Goal: Task Accomplishment & Management: Manage account settings

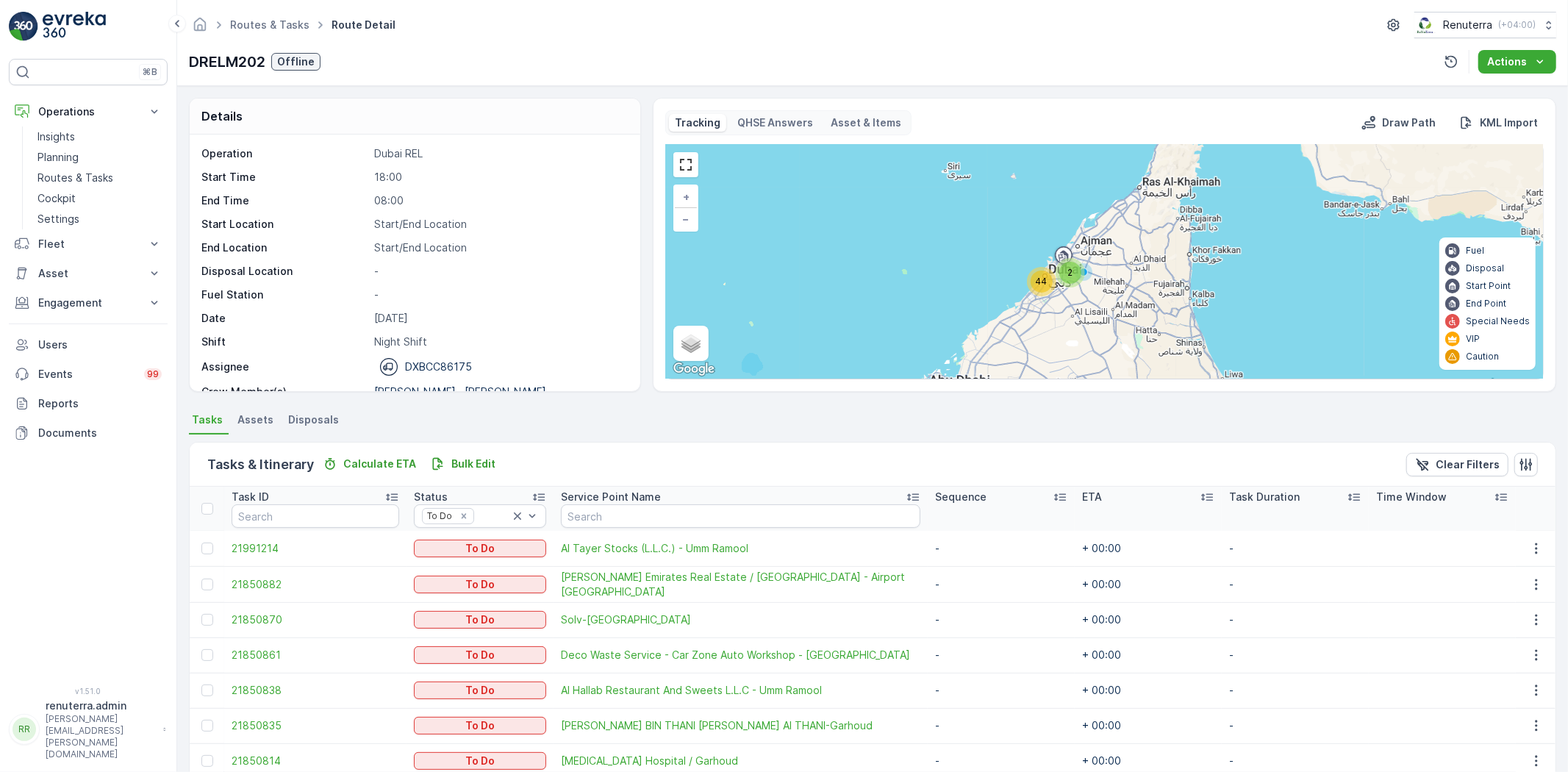
scroll to position [46, 0]
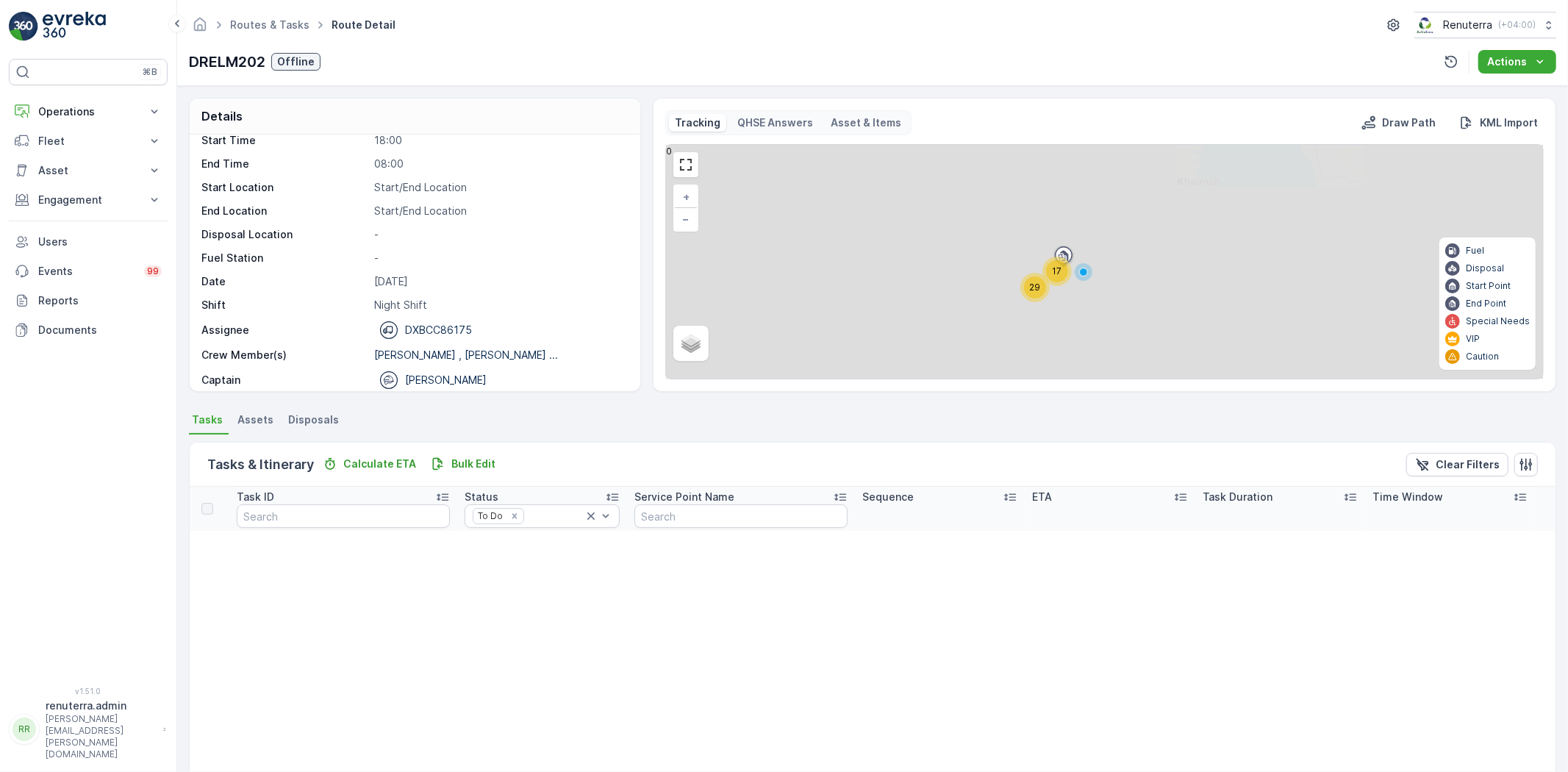
scroll to position [46, 0]
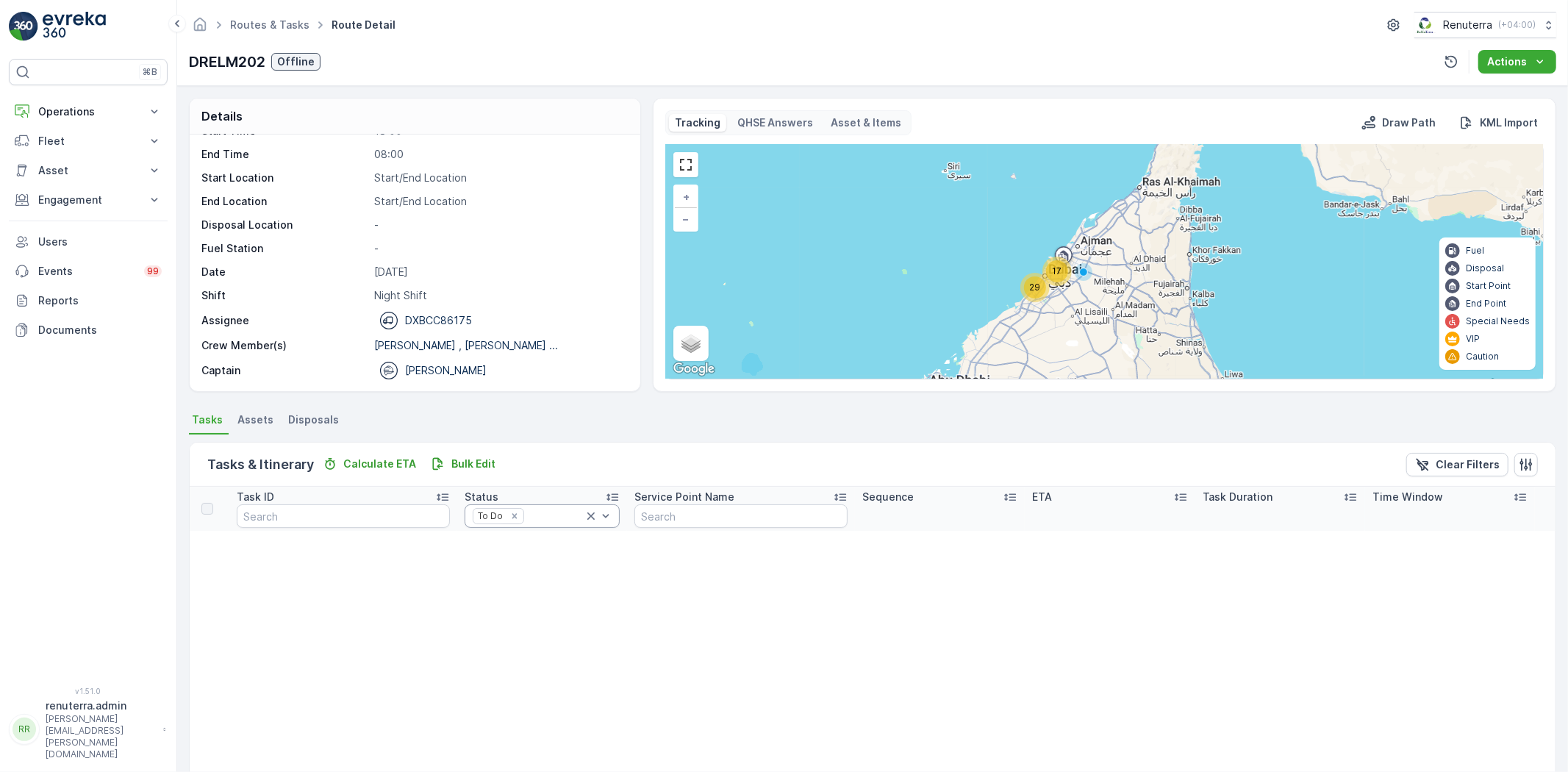
click at [584, 513] on icon at bounding box center [591, 515] width 14 height 14
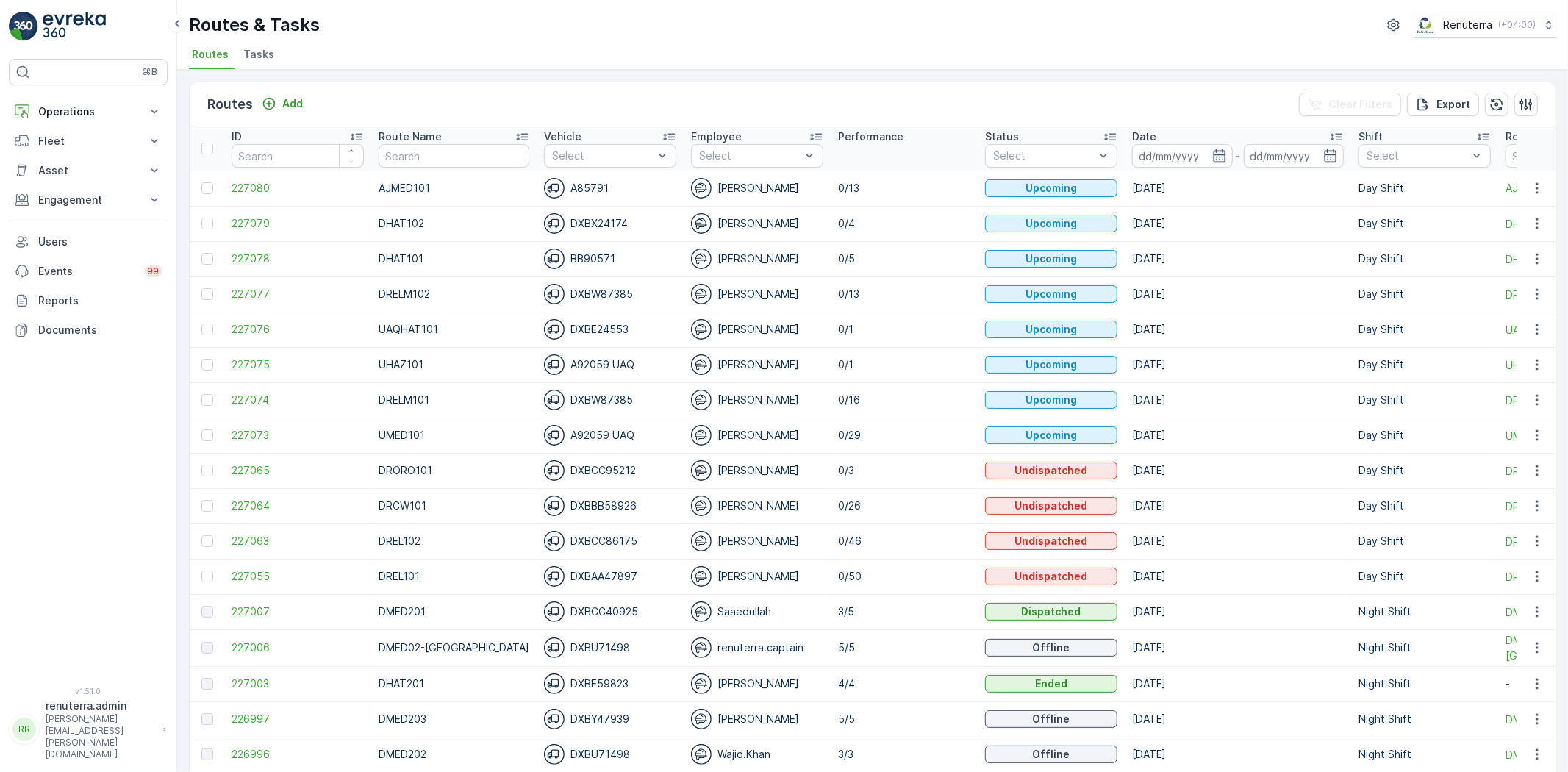
click at [1213, 149] on icon "button" at bounding box center [1220, 155] width 14 height 14
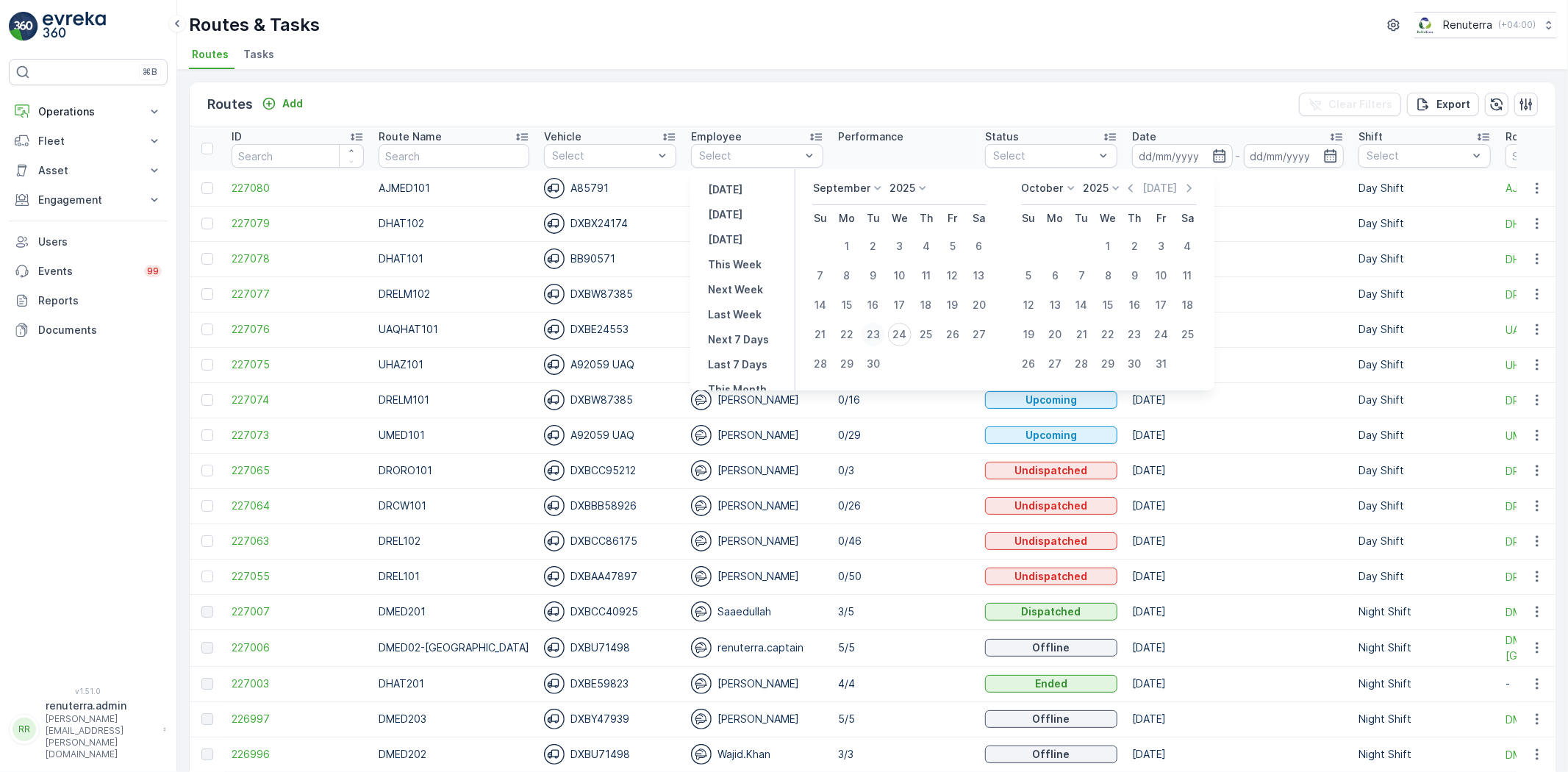
click at [881, 332] on div "23" at bounding box center [873, 334] width 24 height 24
type input "23.09.2025"
click at [881, 332] on div "23" at bounding box center [873, 334] width 24 height 24
type input "23.09.2025"
click at [881, 332] on div "23" at bounding box center [873, 334] width 24 height 24
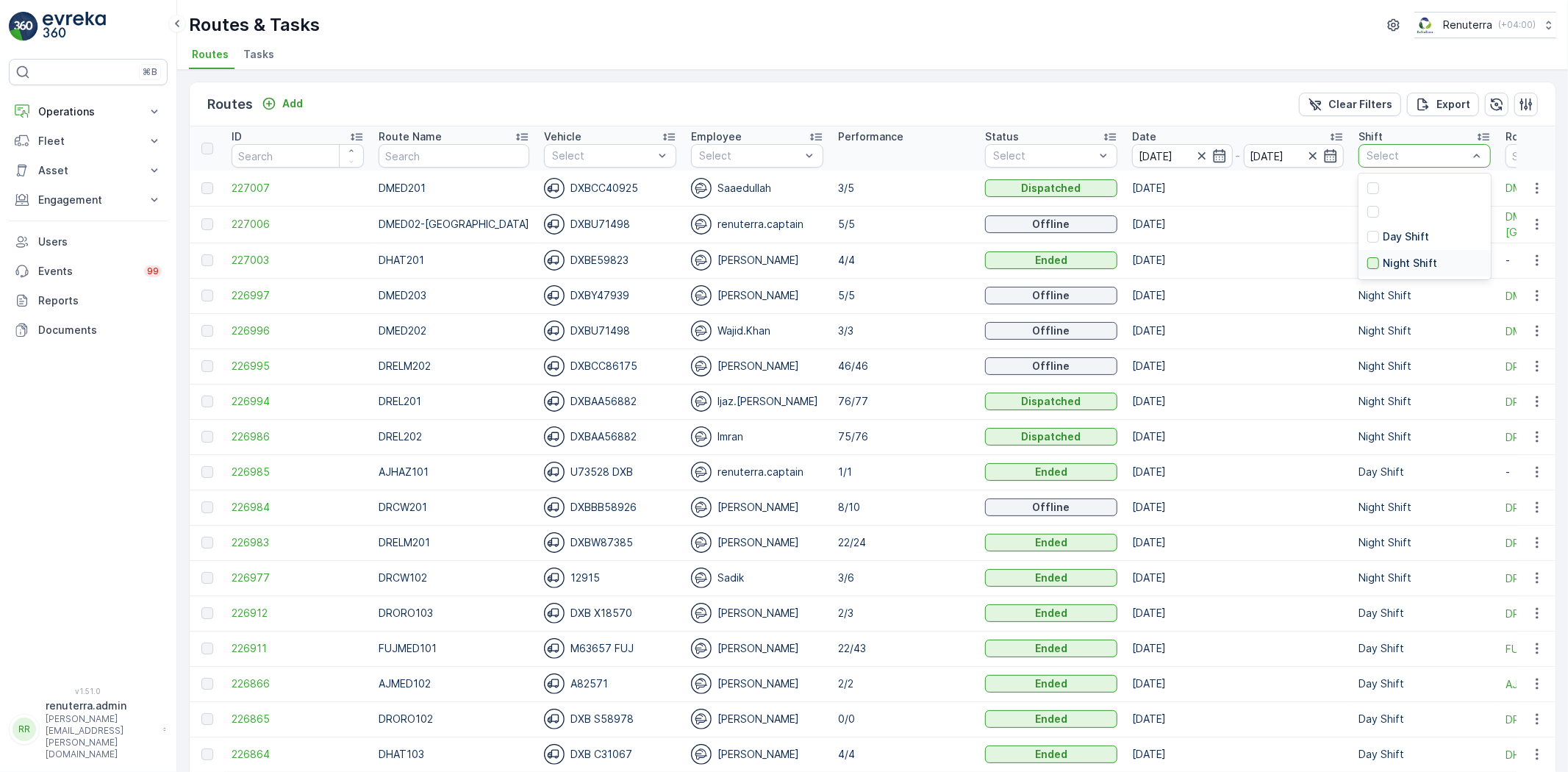
click at [1368, 261] on div at bounding box center [1374, 263] width 11 height 11
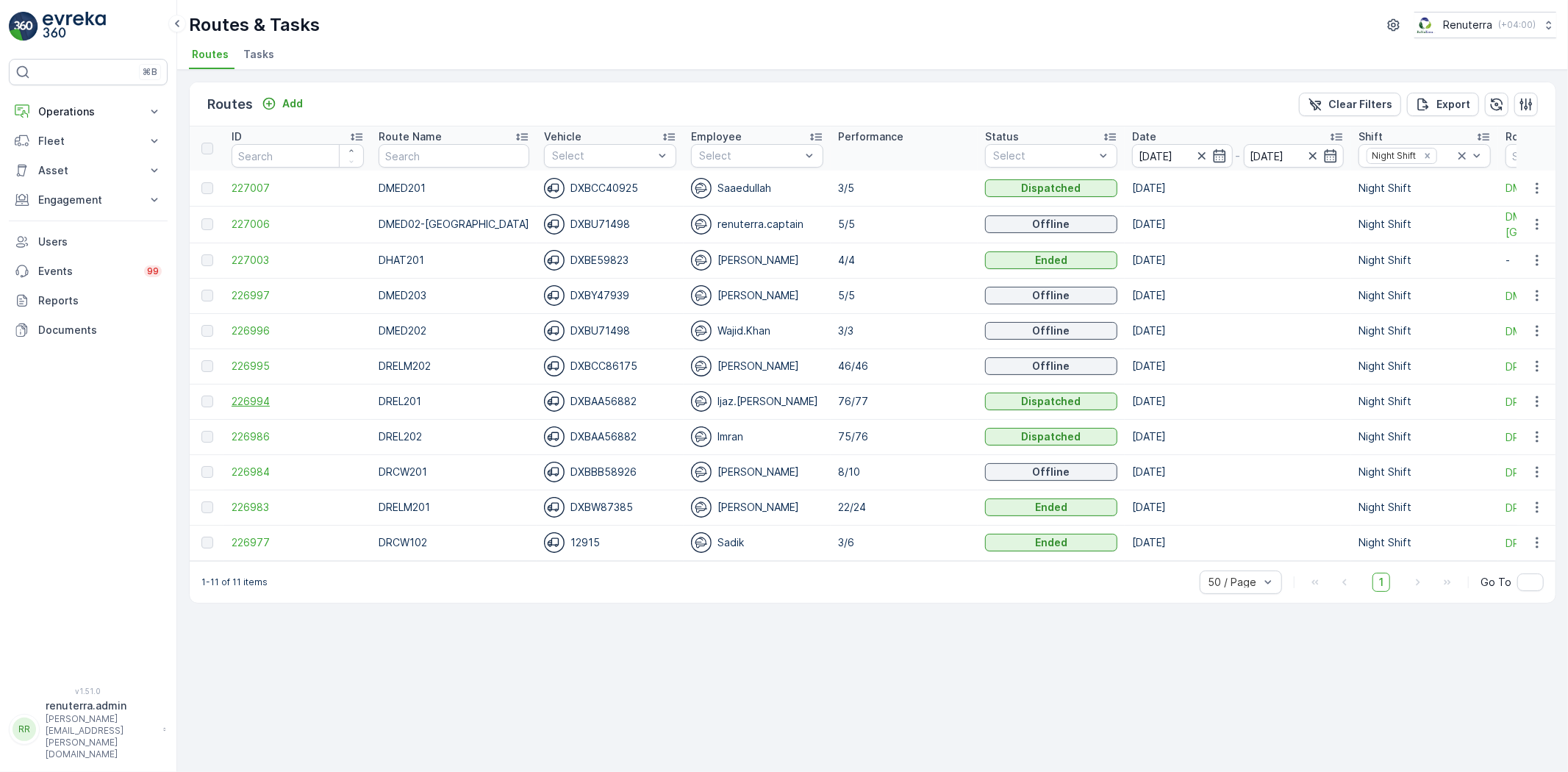
click at [247, 403] on span "226994" at bounding box center [298, 401] width 132 height 14
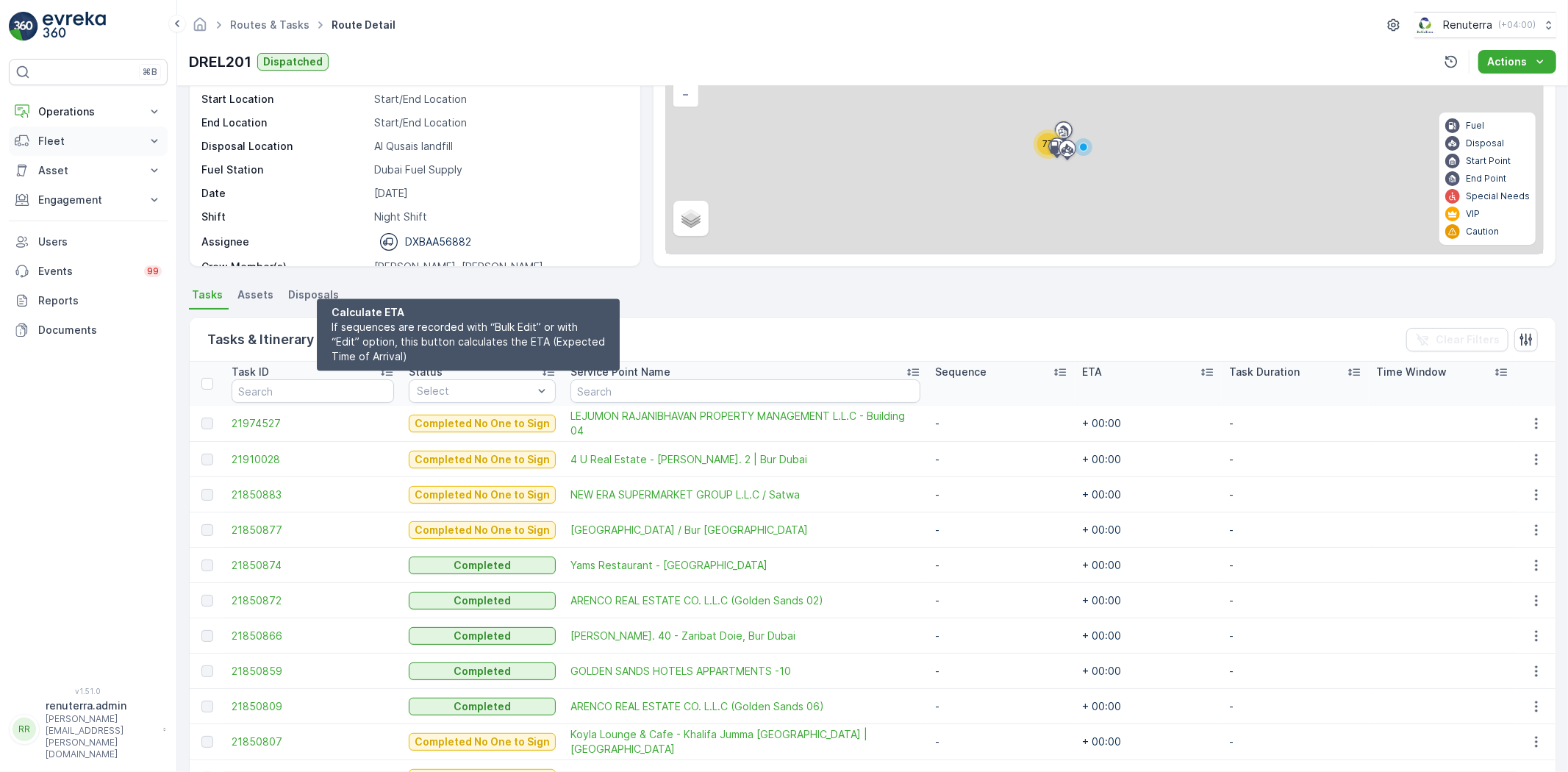
scroll to position [81, 0]
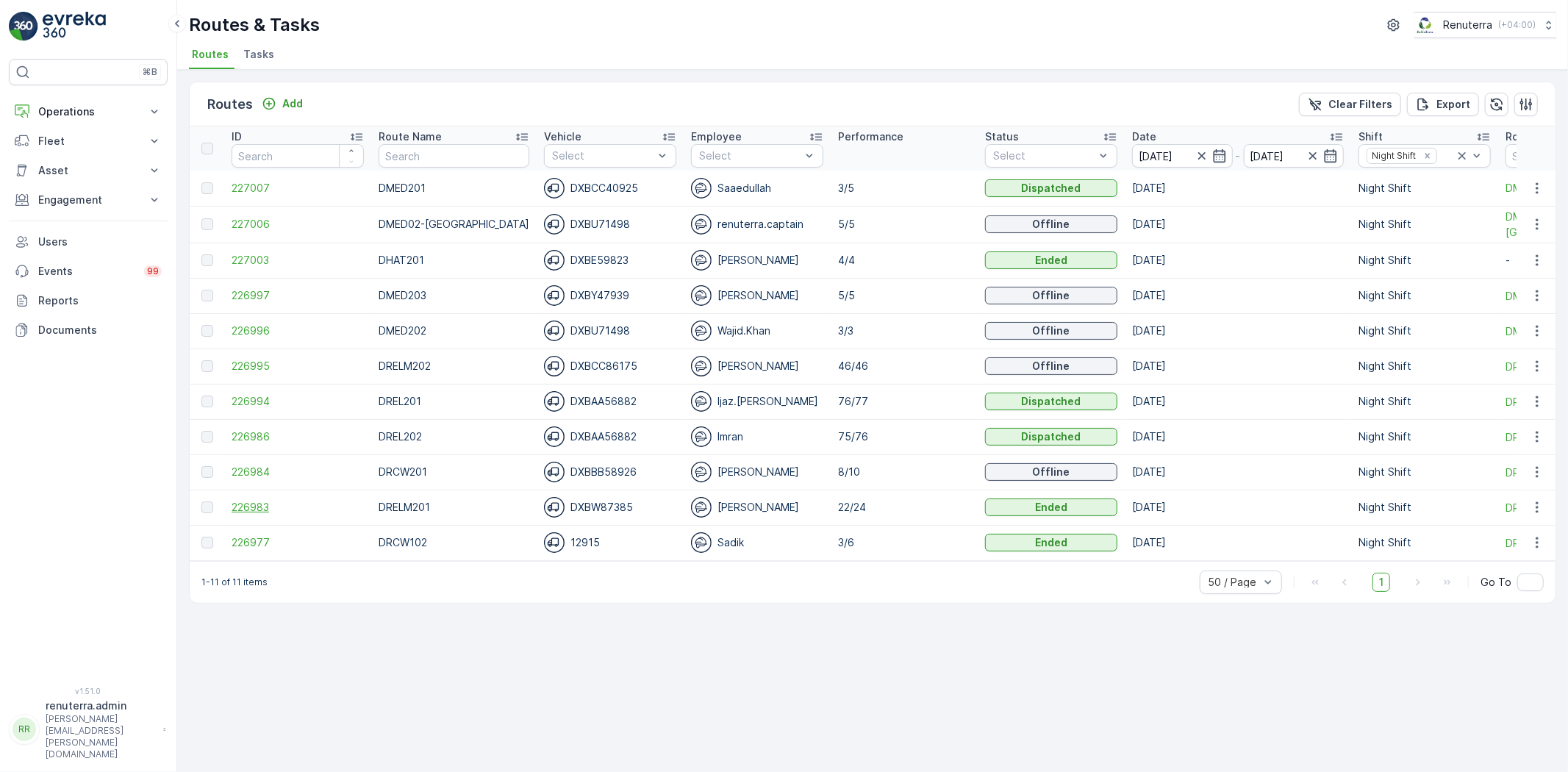
click at [259, 502] on span "226983" at bounding box center [298, 507] width 132 height 14
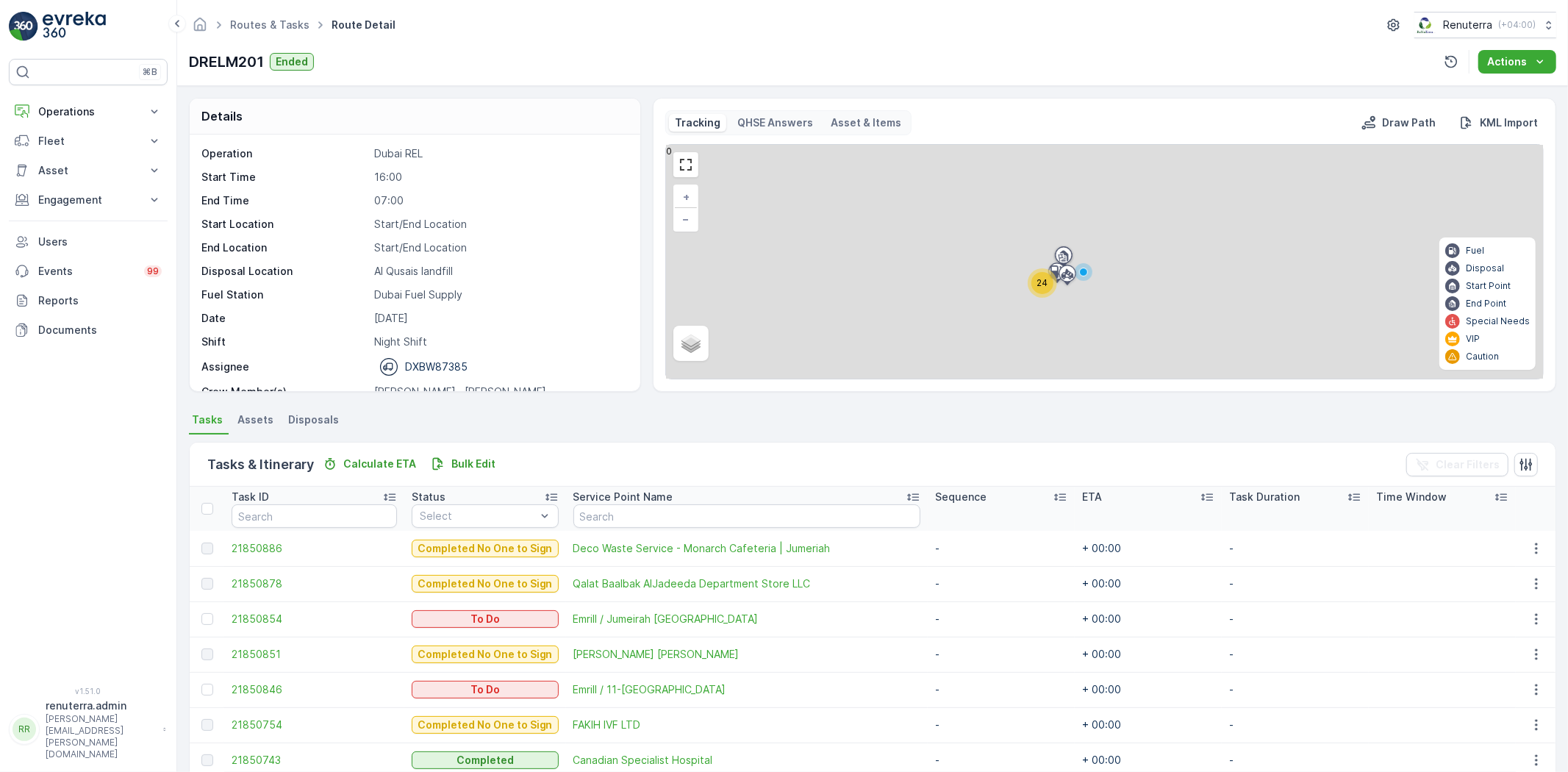
scroll to position [245, 0]
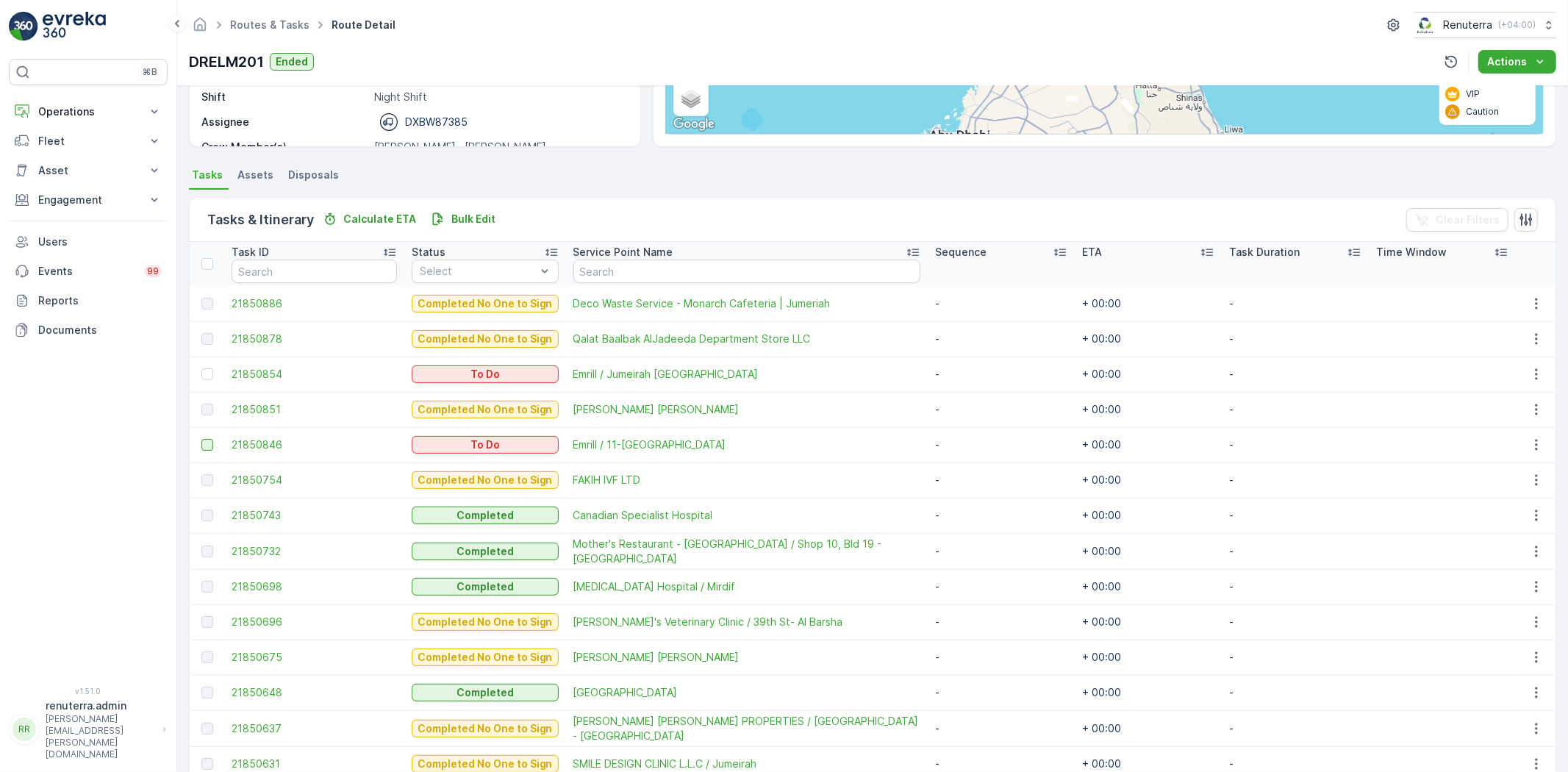
click at [206, 444] on div at bounding box center [207, 445] width 11 height 11
click at [201, 440] on input "checkbox" at bounding box center [201, 440] width 0 height 0
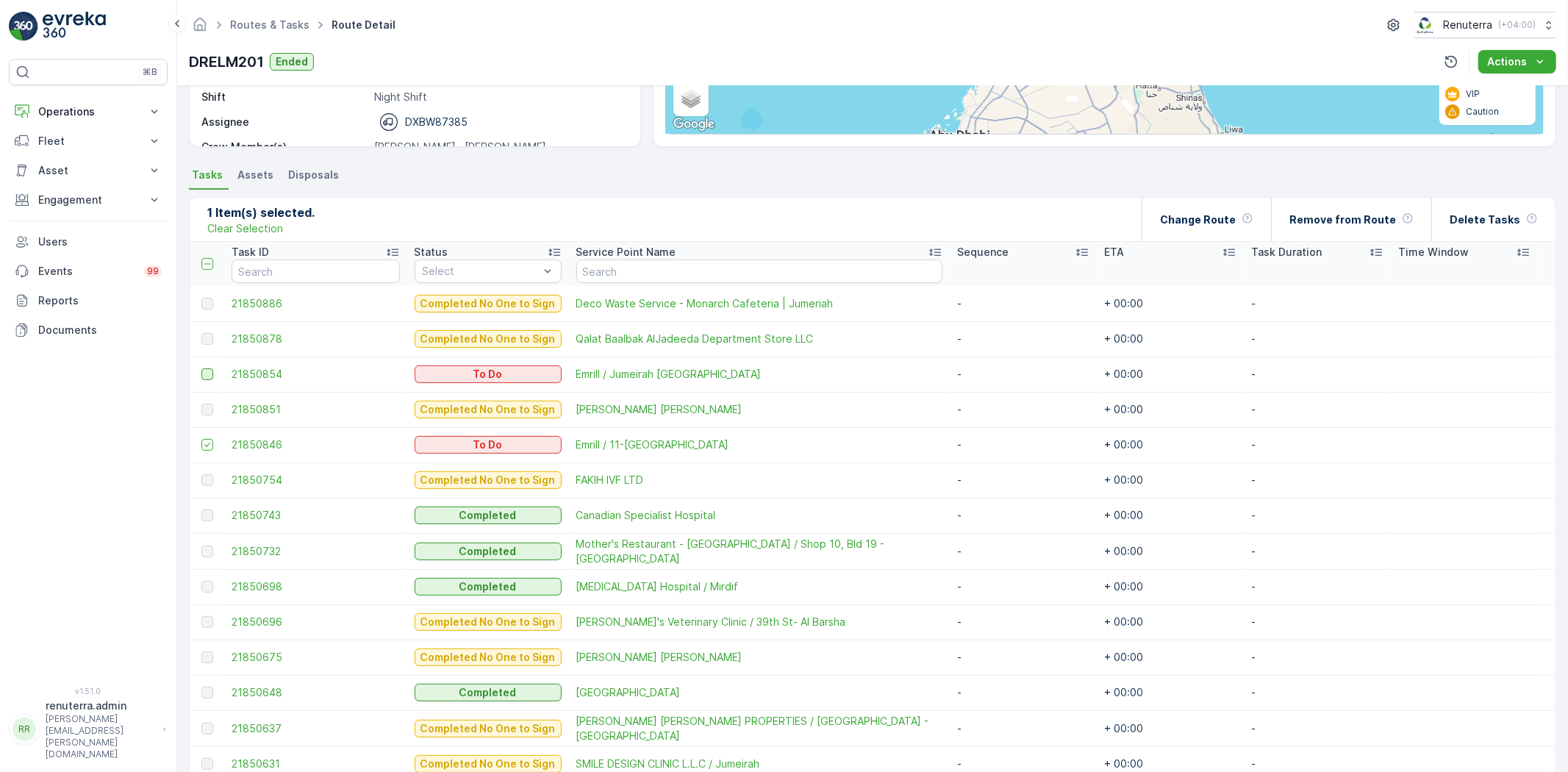
click at [210, 372] on div at bounding box center [207, 375] width 11 height 11
click at [201, 369] on input "checkbox" at bounding box center [201, 369] width 0 height 0
click at [1244, 232] on div "Change Route" at bounding box center [1207, 219] width 94 height 43
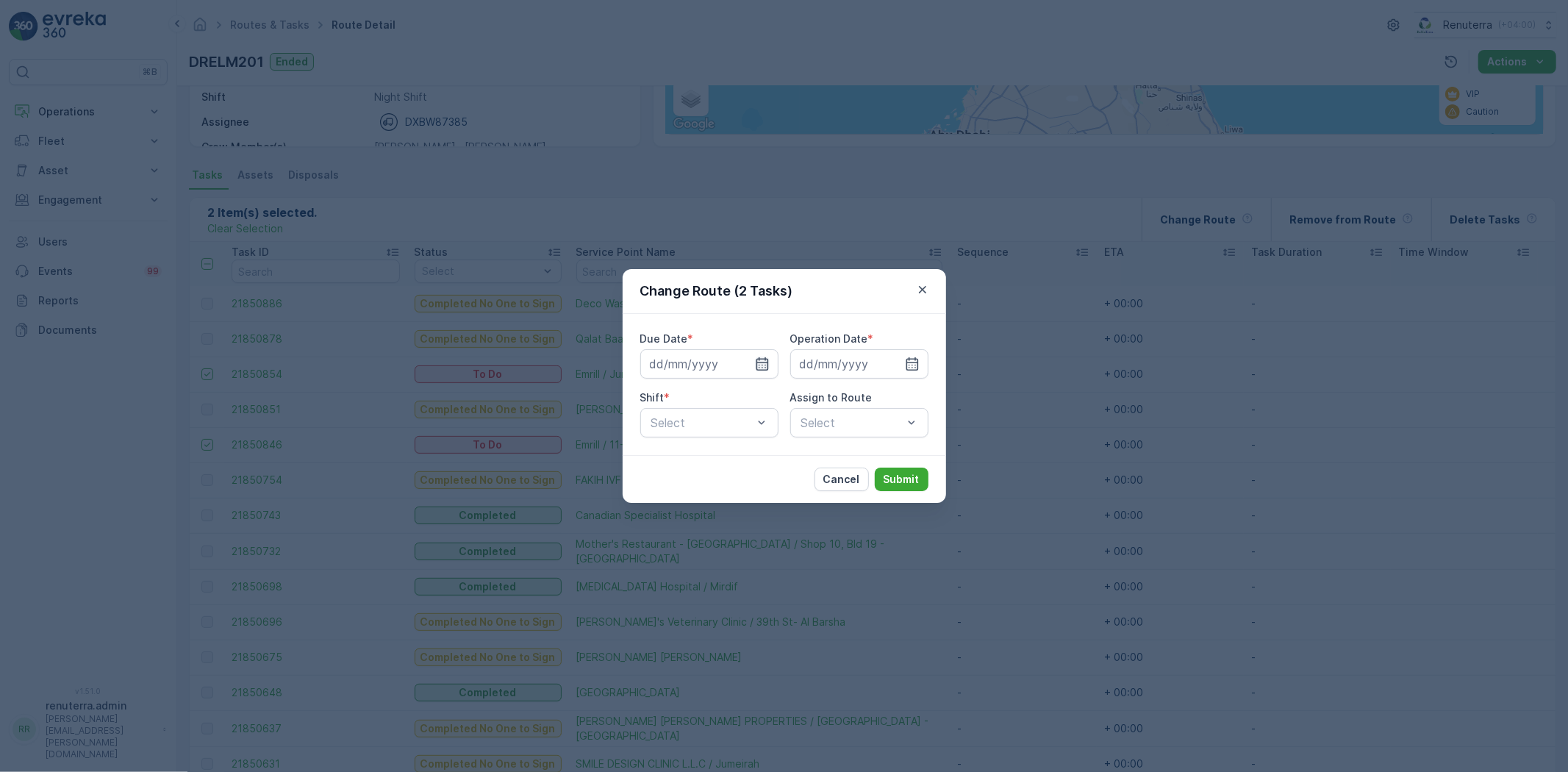
click at [766, 363] on icon "button" at bounding box center [762, 364] width 14 height 14
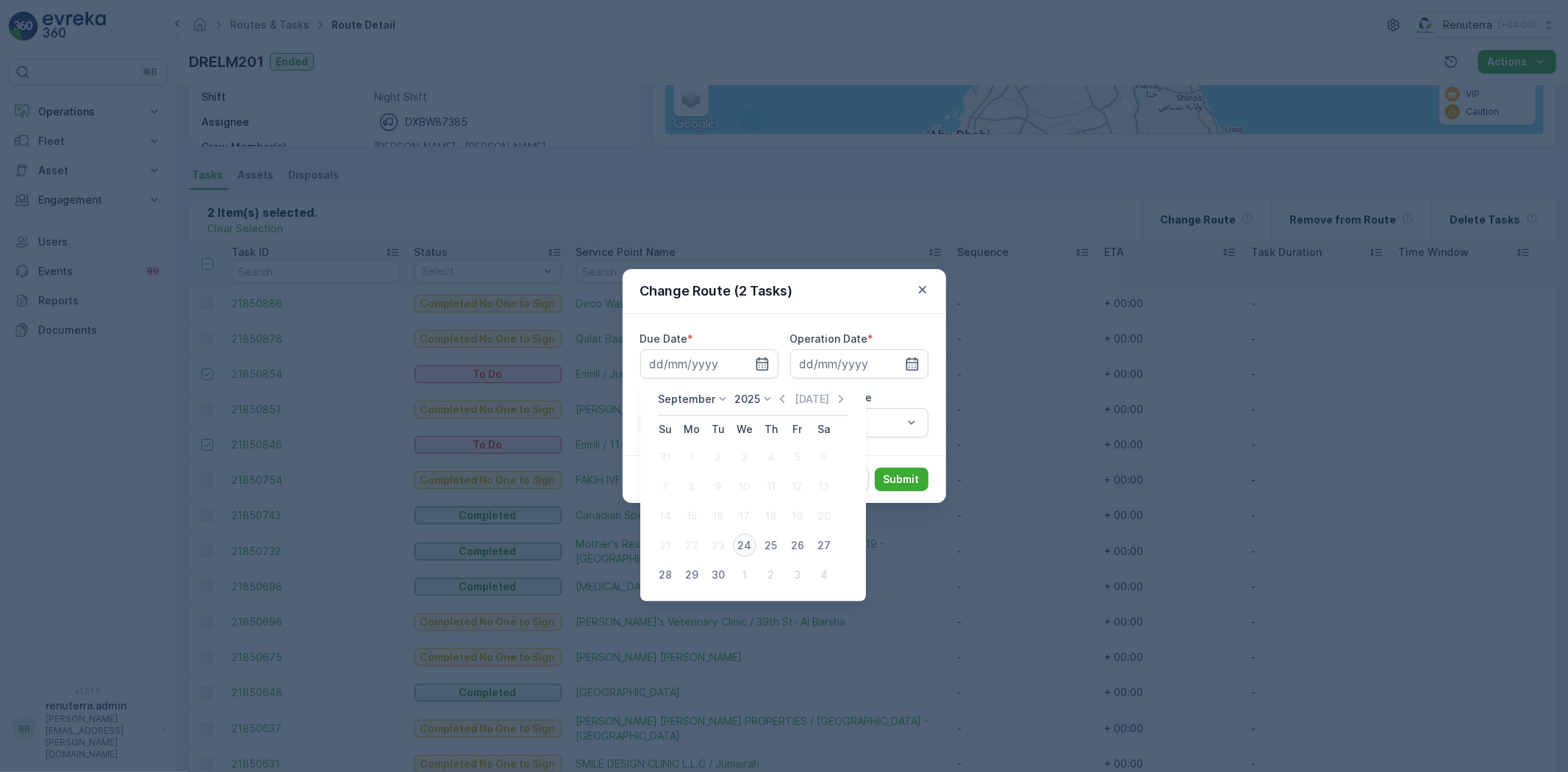
click at [747, 547] on div "24" at bounding box center [745, 546] width 24 height 24
type input "24.09.2025"
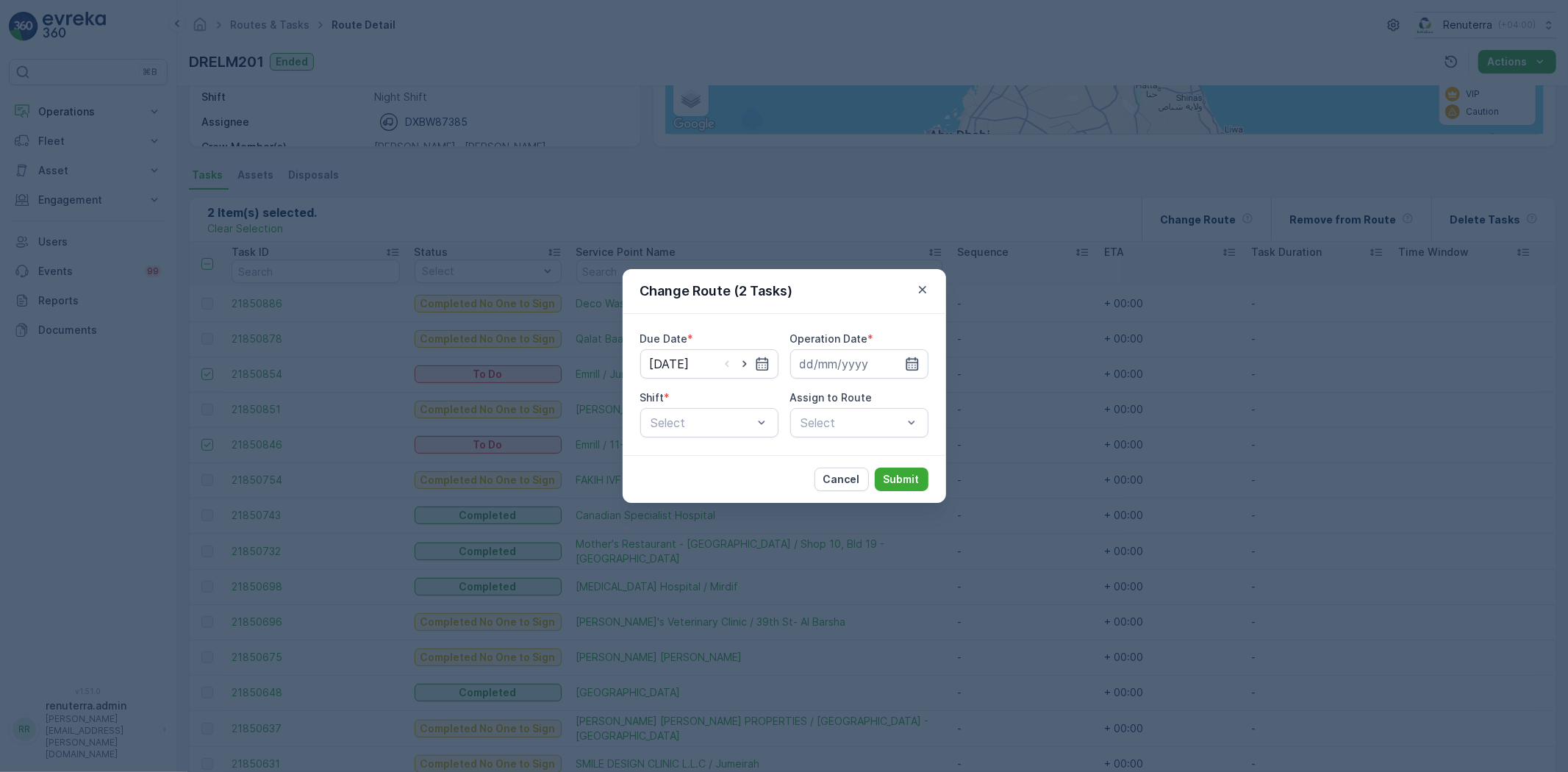
click at [913, 363] on icon "button" at bounding box center [911, 364] width 14 height 14
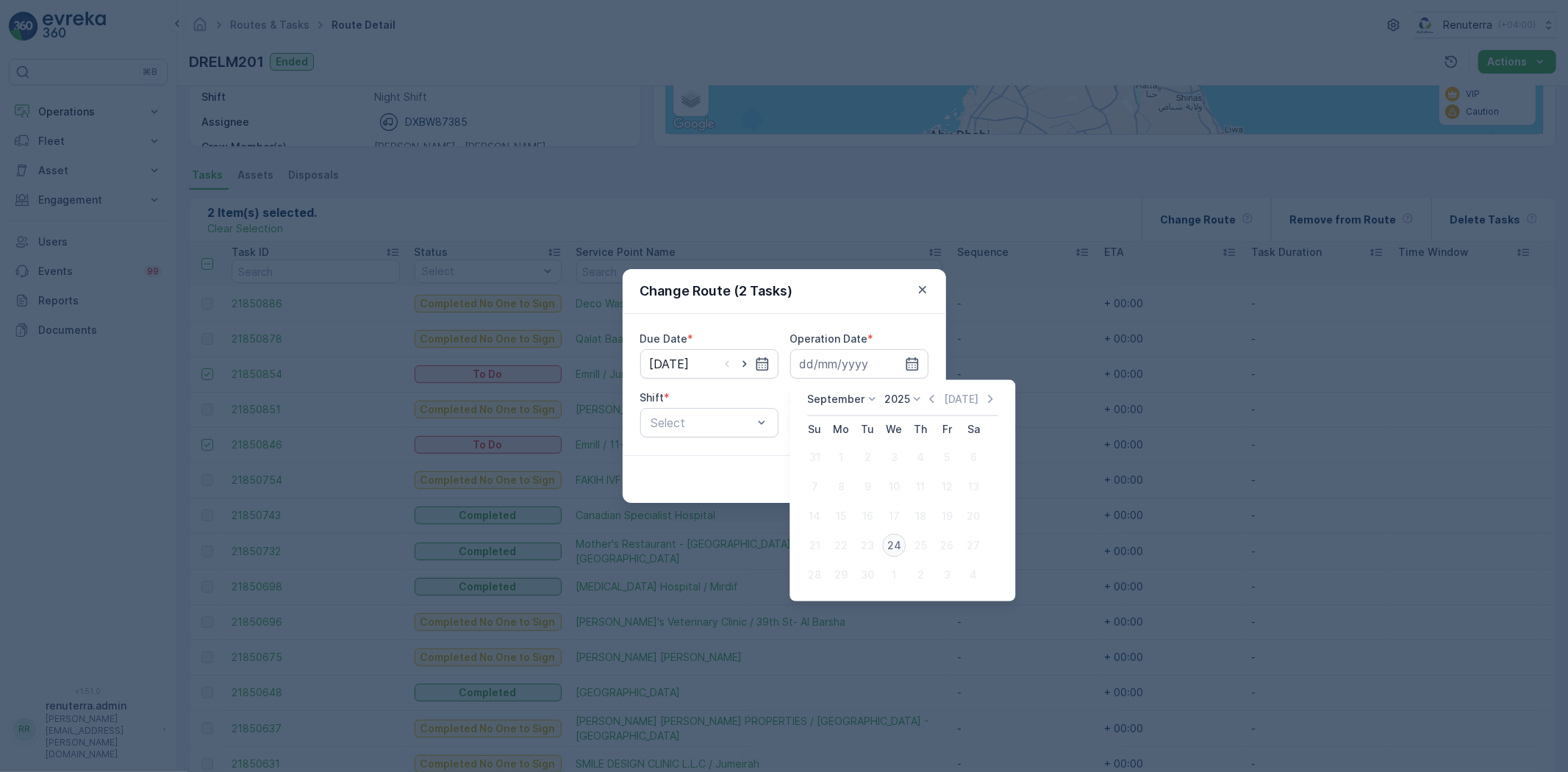
click at [889, 544] on div "24" at bounding box center [894, 546] width 24 height 24
type input "24.09.2025"
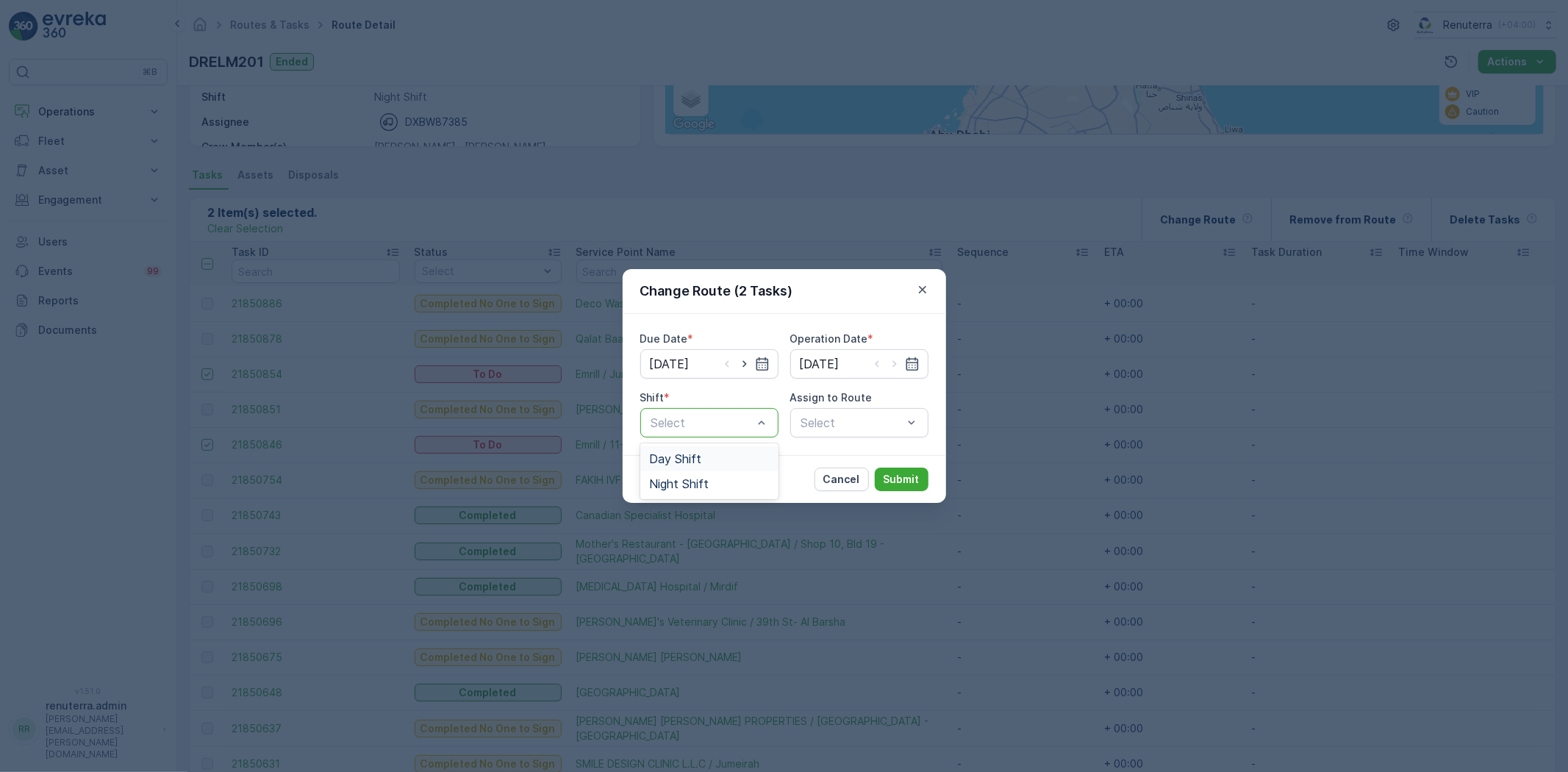
click at [697, 456] on span "Day Shift" at bounding box center [675, 459] width 53 height 13
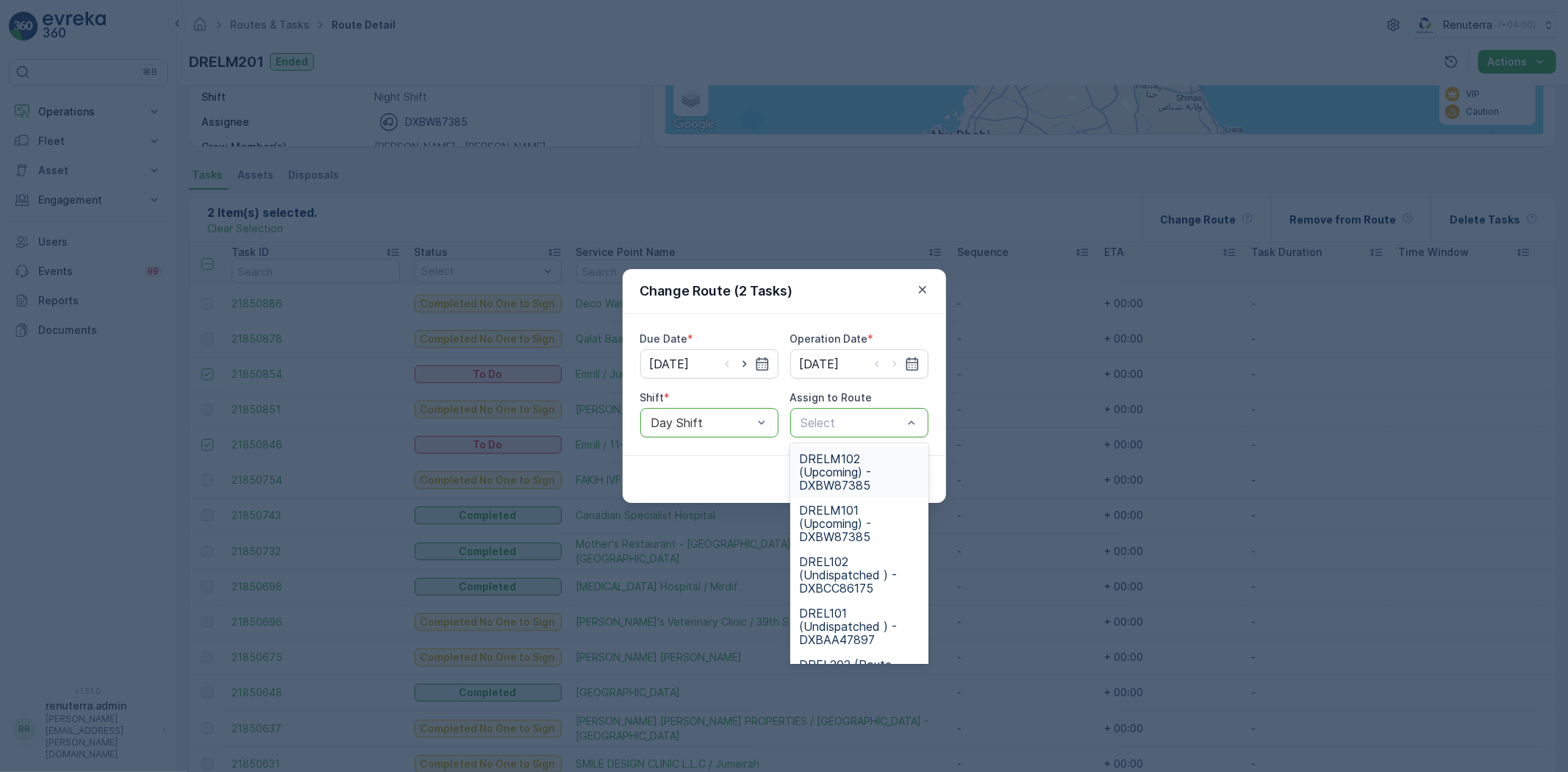
click at [861, 467] on span "DRELM102 (Upcoming) - DXBW87385" at bounding box center [860, 471] width 121 height 39
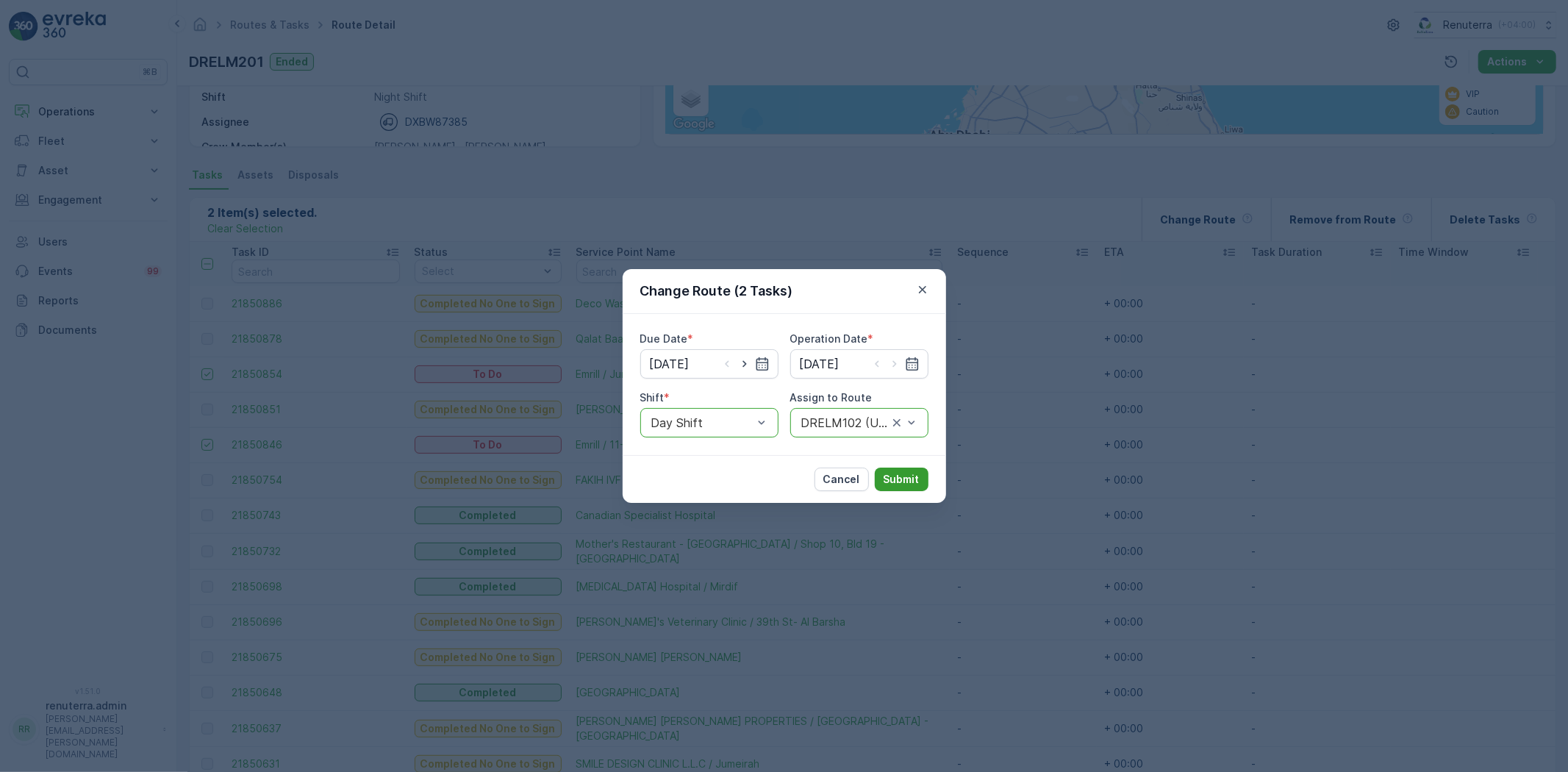
click at [892, 476] on p "Submit" at bounding box center [902, 479] width 36 height 14
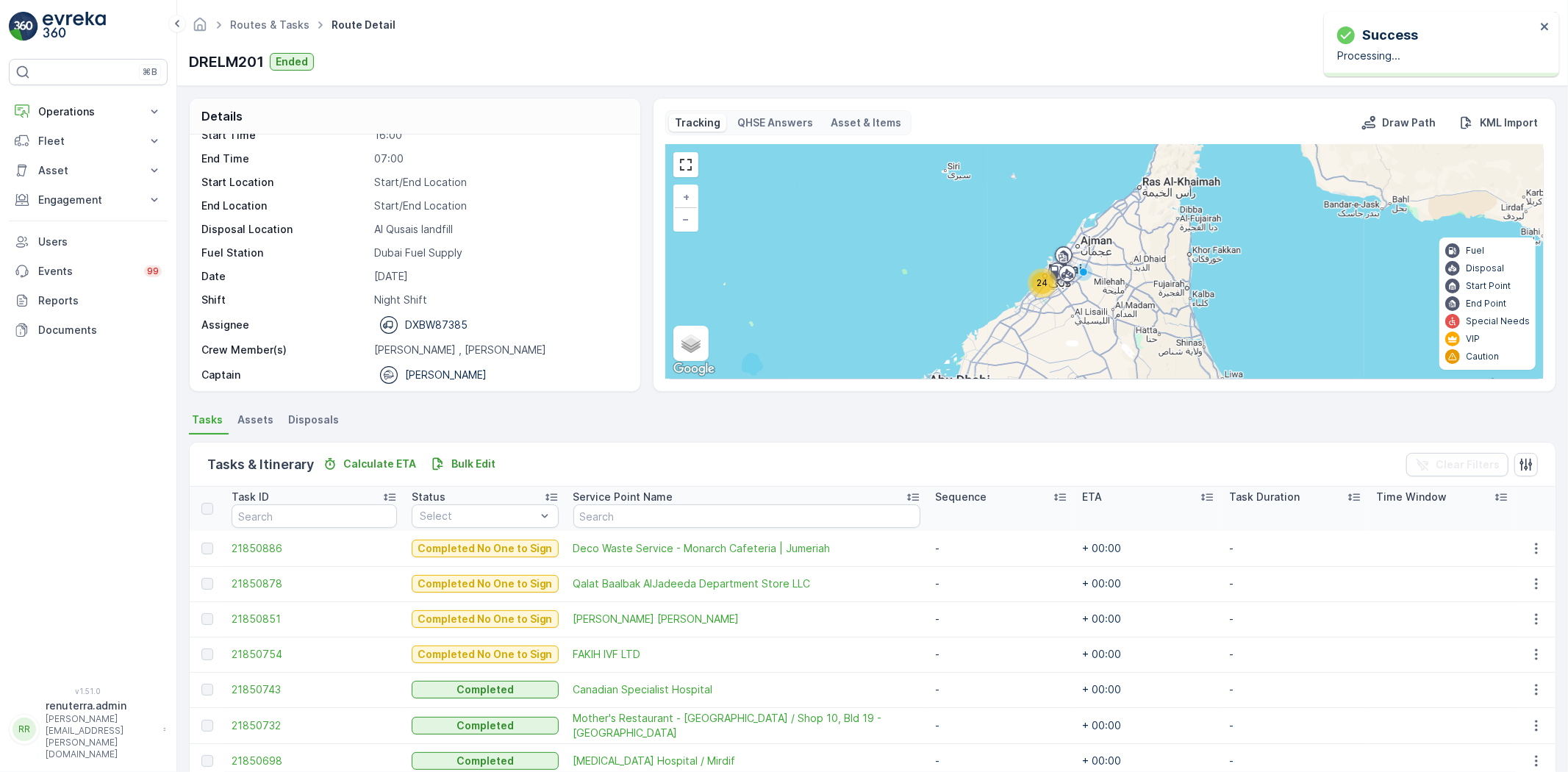
scroll to position [46, 0]
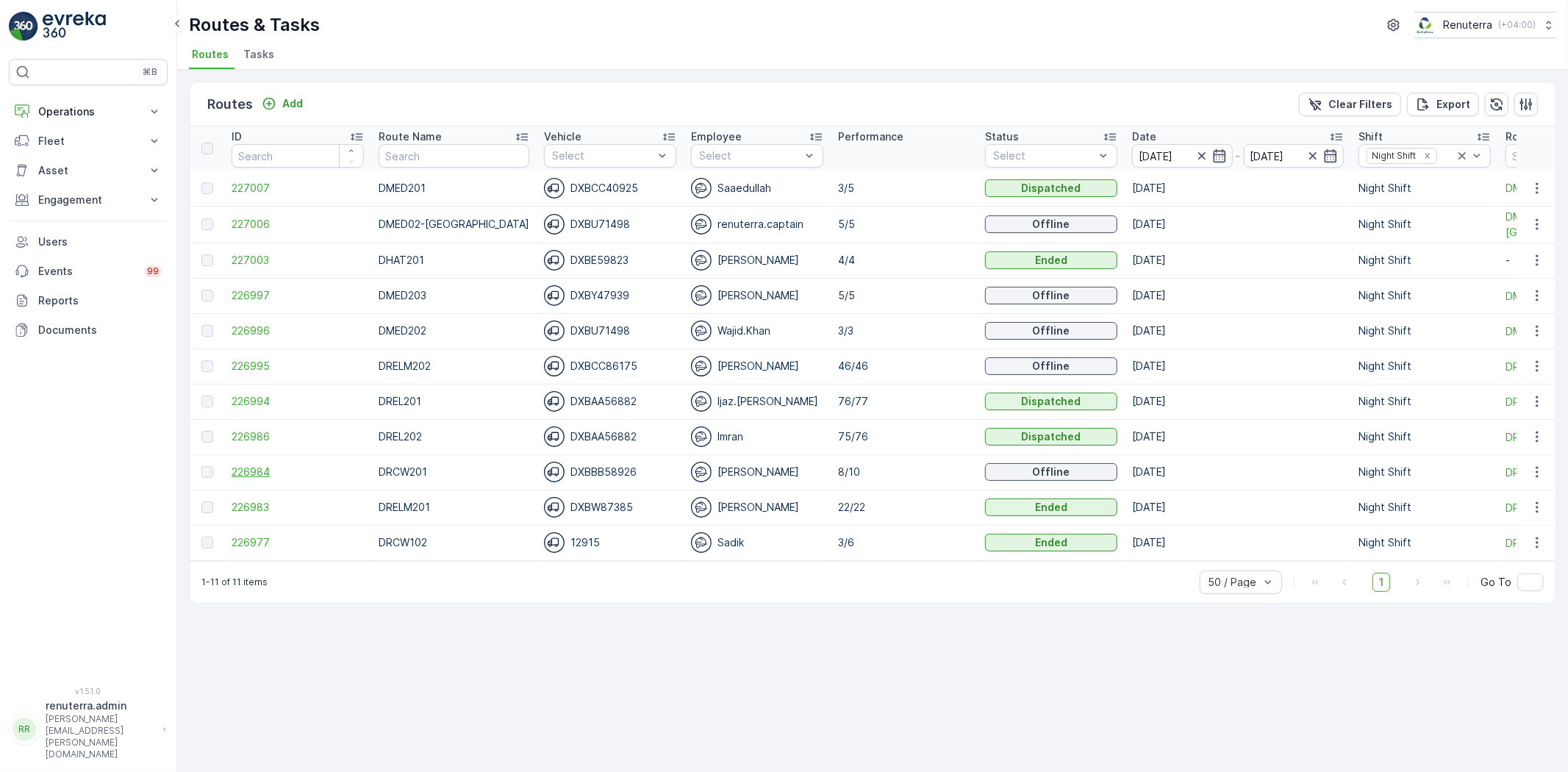
click at [258, 471] on span "226984" at bounding box center [298, 471] width 132 height 14
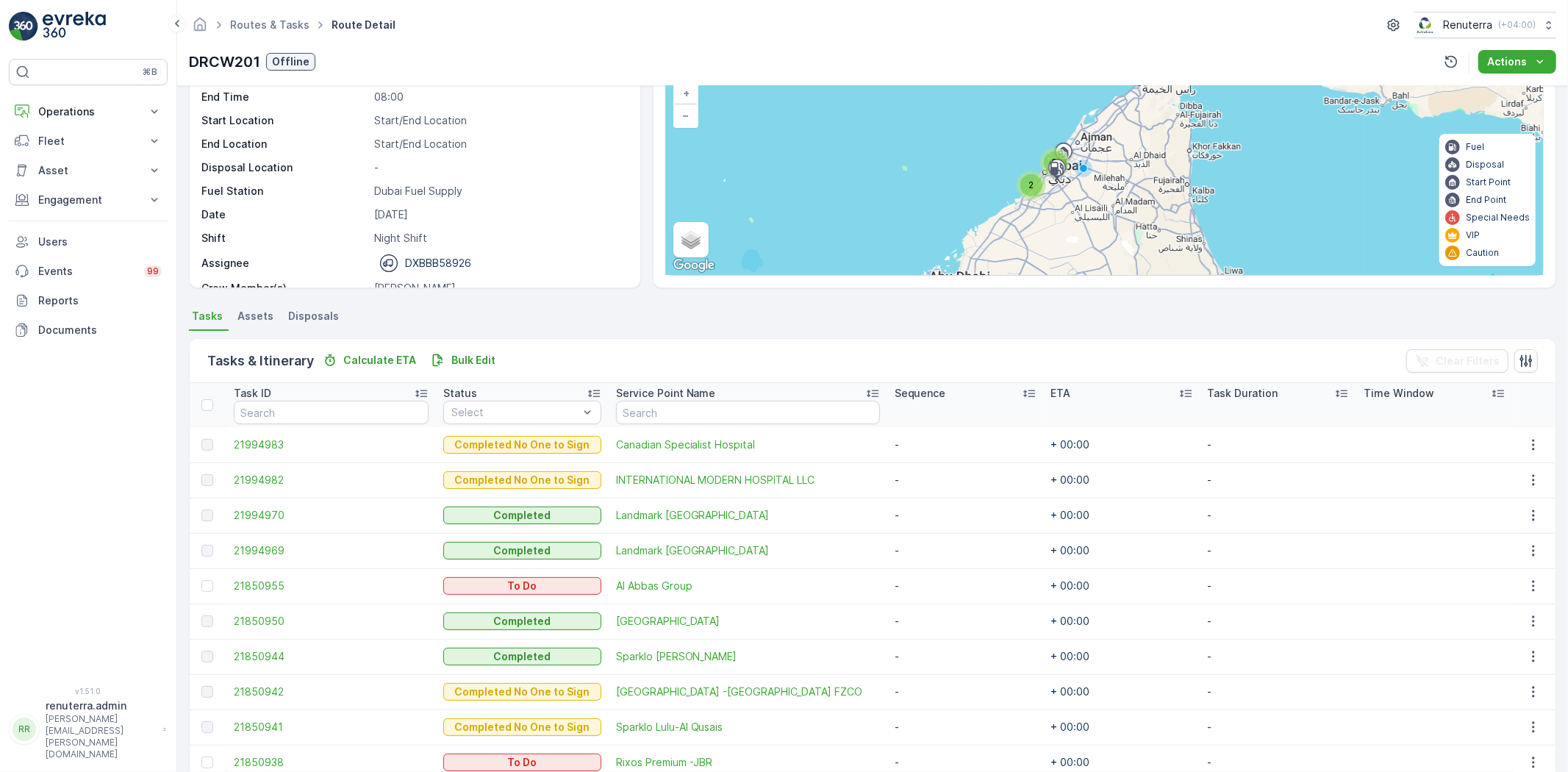
scroll to position [172, 0]
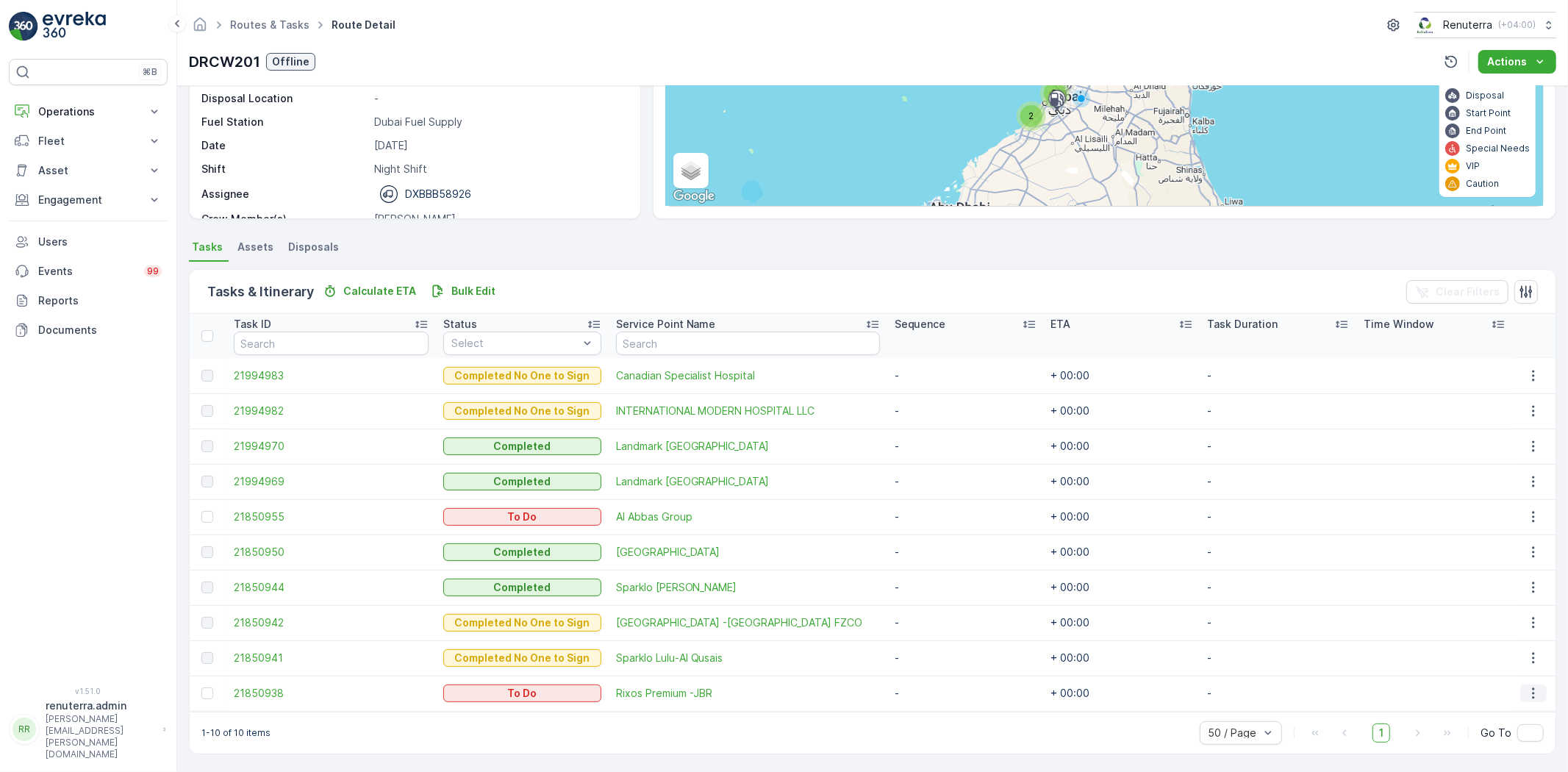
click at [1520, 687] on button "button" at bounding box center [1534, 693] width 27 height 17
click at [1488, 616] on span "Change Route" at bounding box center [1499, 623] width 72 height 14
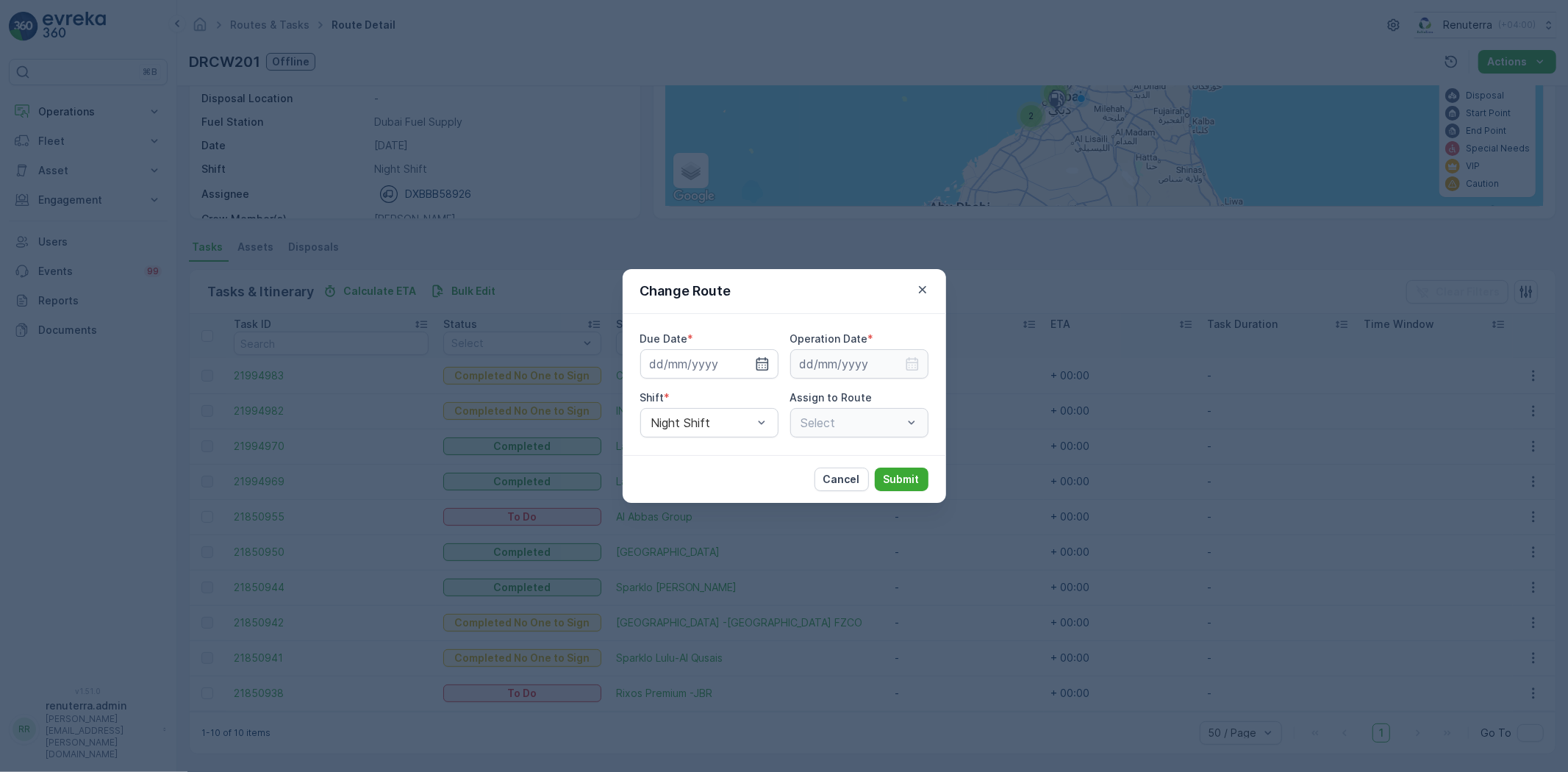
type input "23.09.2025"
click at [746, 363] on icon "button" at bounding box center [744, 364] width 14 height 14
type input "[DATE]"
click at [908, 368] on icon "button" at bounding box center [911, 364] width 14 height 14
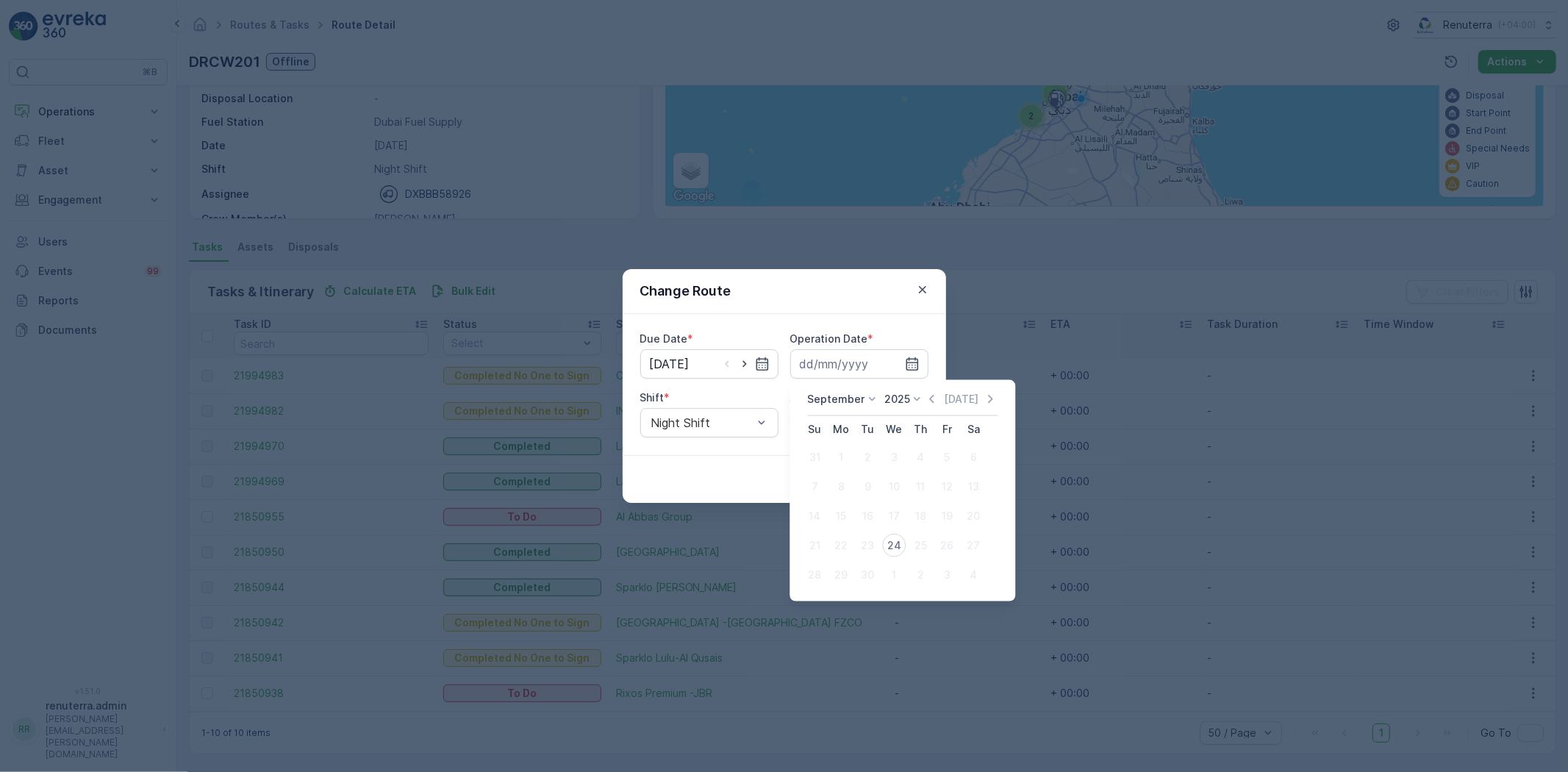
drag, startPoint x: 890, startPoint y: 550, endPoint x: 854, endPoint y: 515, distance: 50.2
click at [887, 550] on div "24" at bounding box center [894, 546] width 24 height 24
type input "24.09.2025"
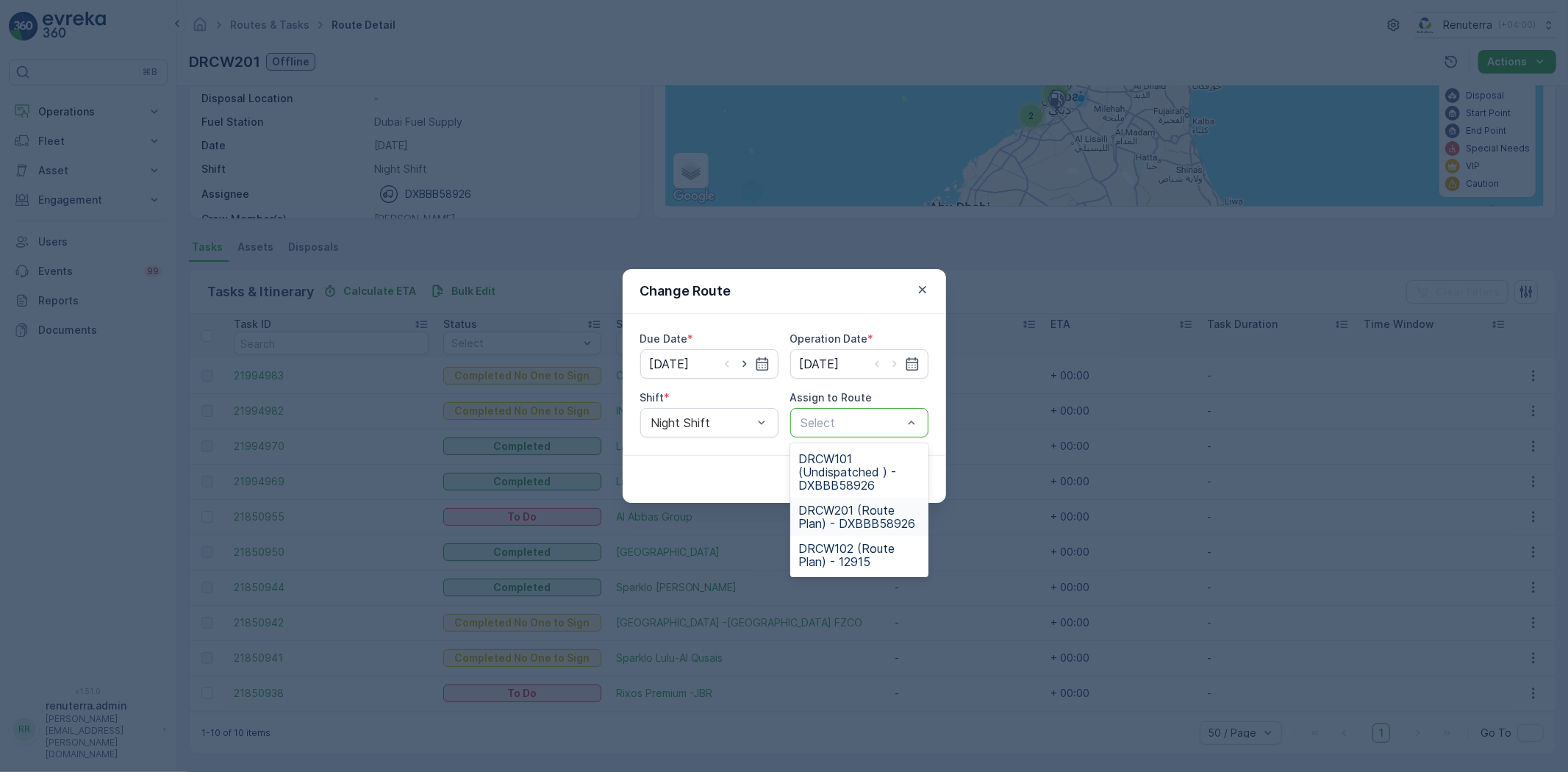
click at [861, 512] on span "DRCW201 (Route Plan) - DXBBB58926" at bounding box center [860, 517] width 121 height 27
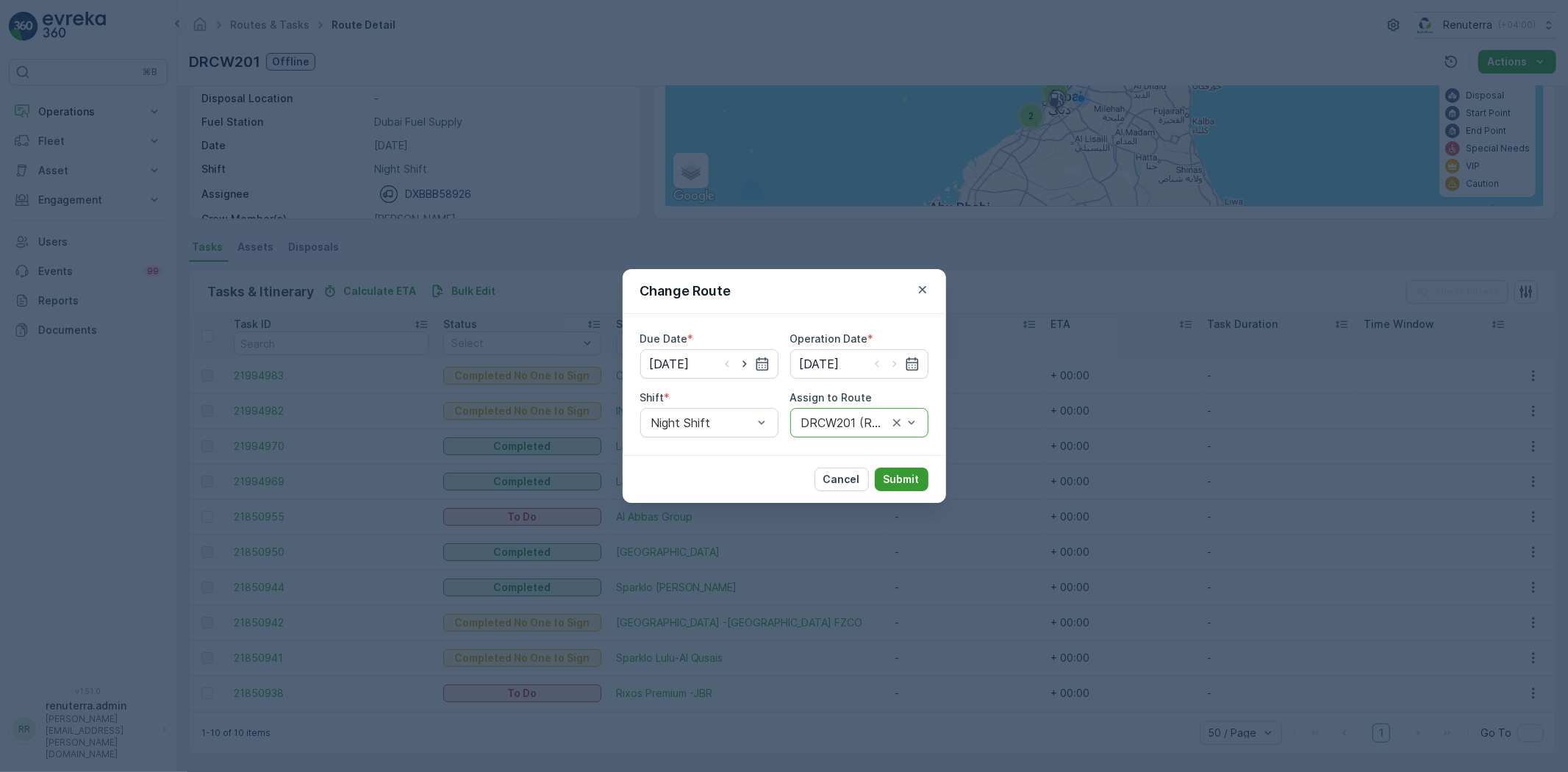
click at [892, 486] on p "Submit" at bounding box center [902, 479] width 36 height 14
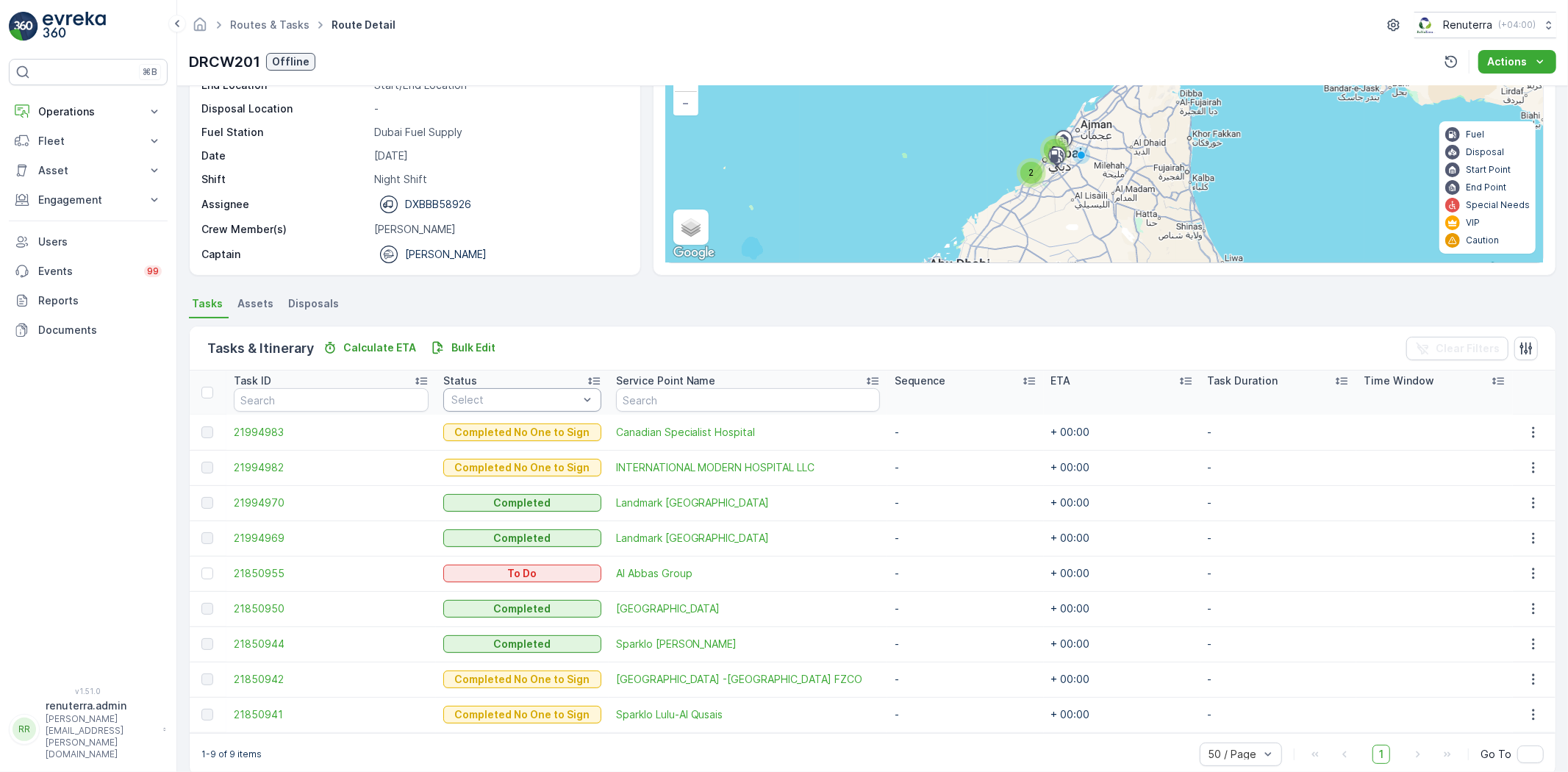
scroll to position [138, 0]
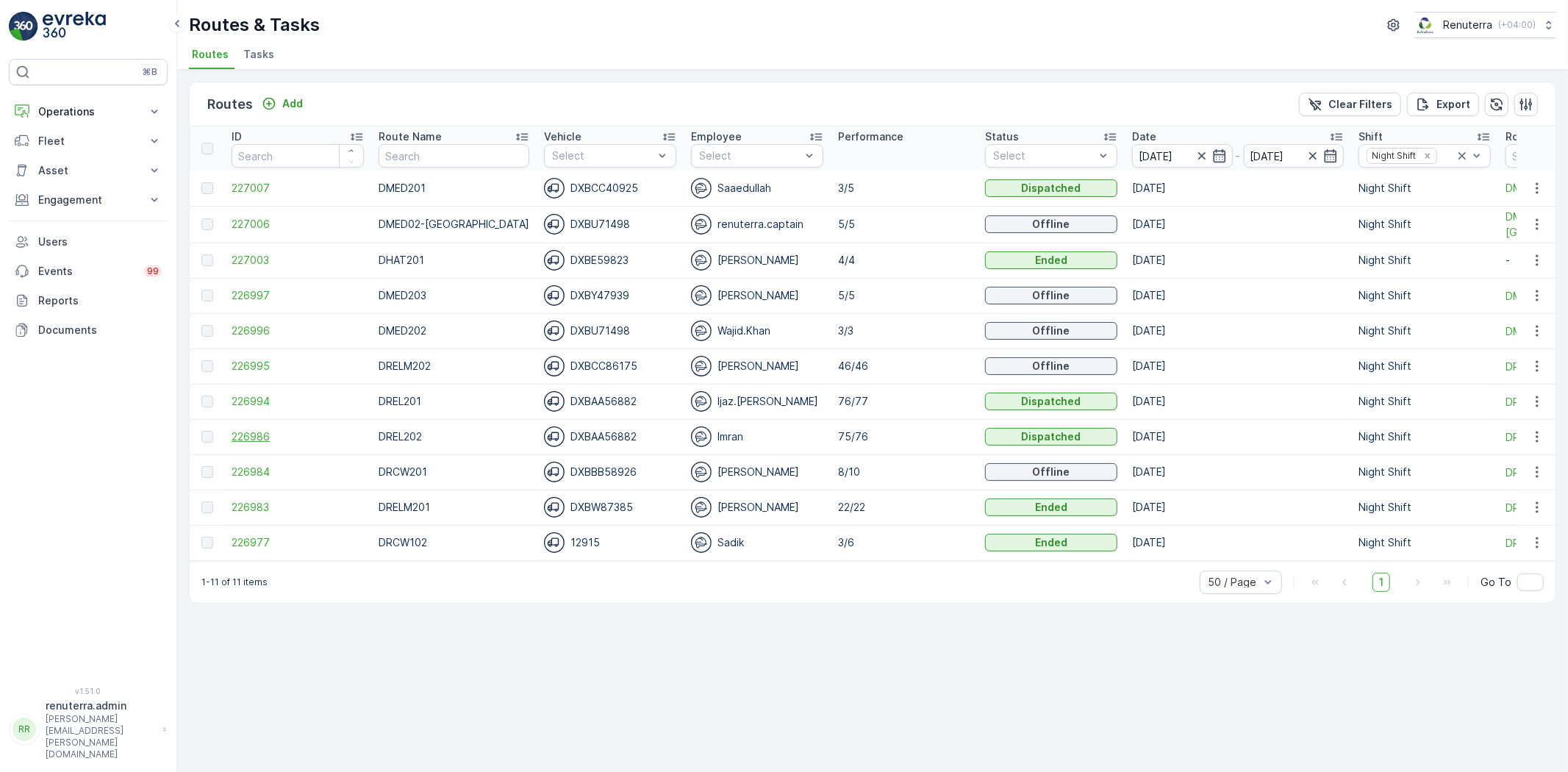
click at [238, 435] on span "226986" at bounding box center [298, 437] width 132 height 14
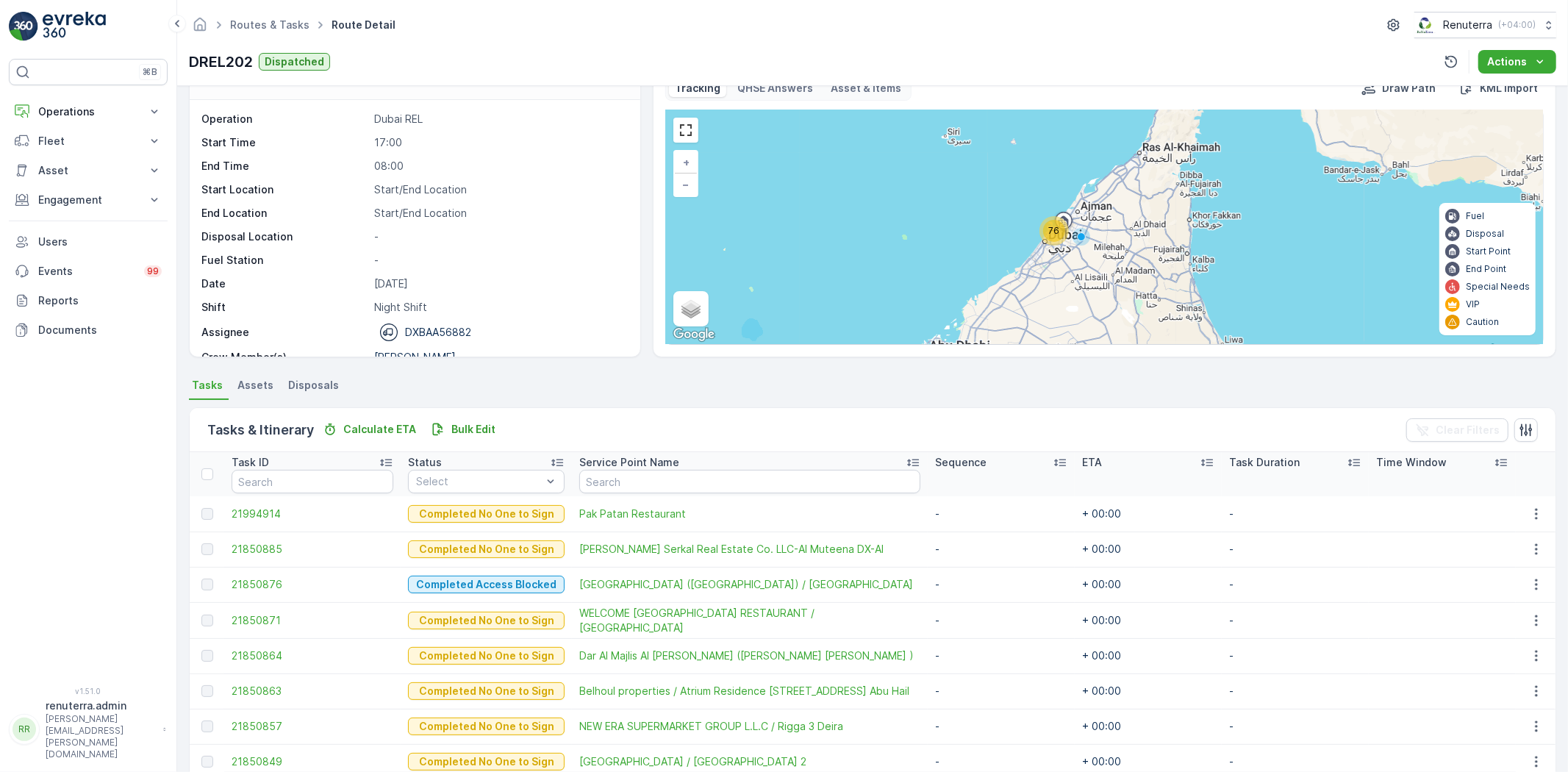
scroll to position [46, 0]
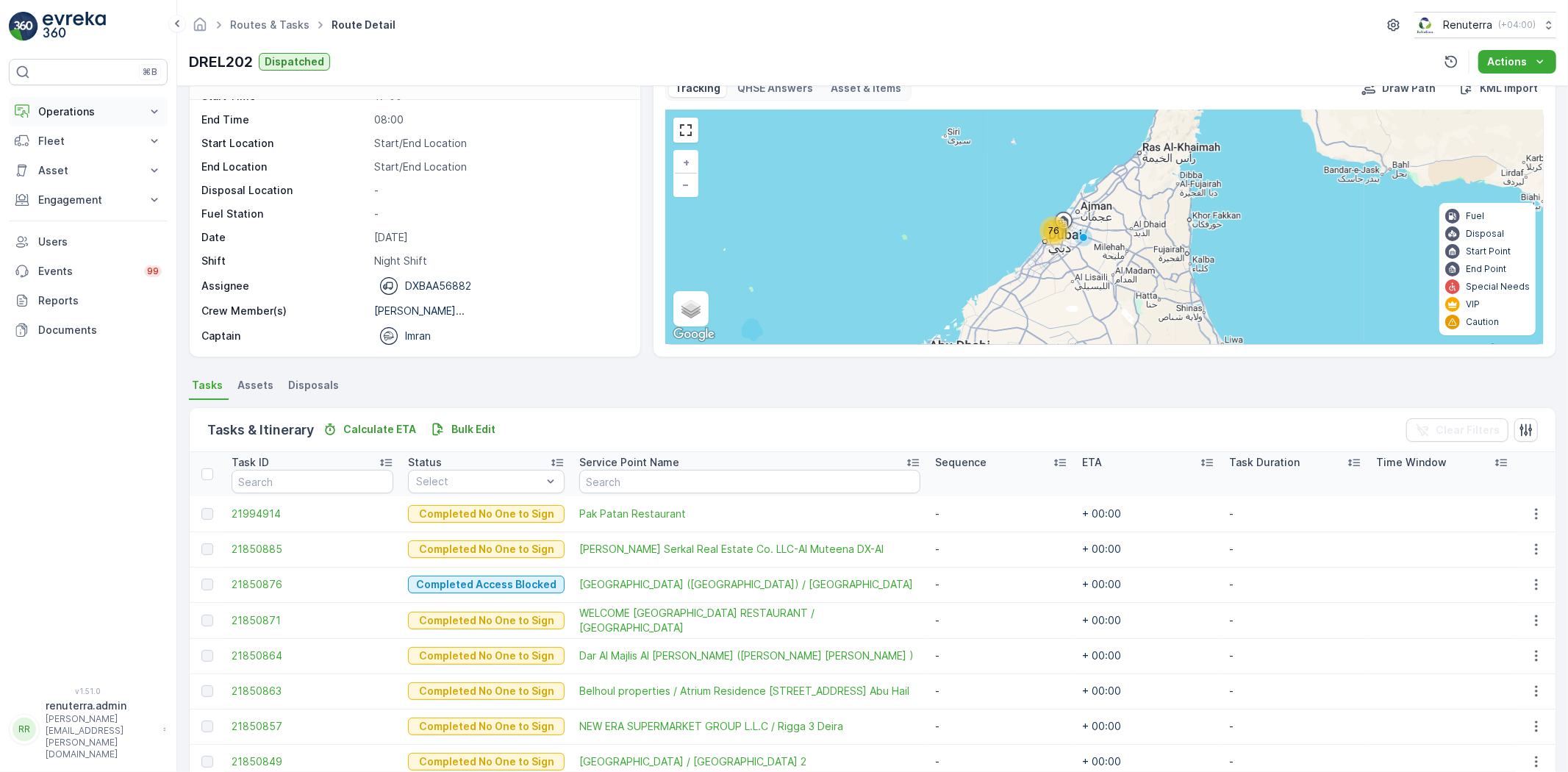
click at [67, 108] on p "Operations" at bounding box center [88, 111] width 100 height 14
click at [68, 154] on p "Planning" at bounding box center [57, 157] width 41 height 14
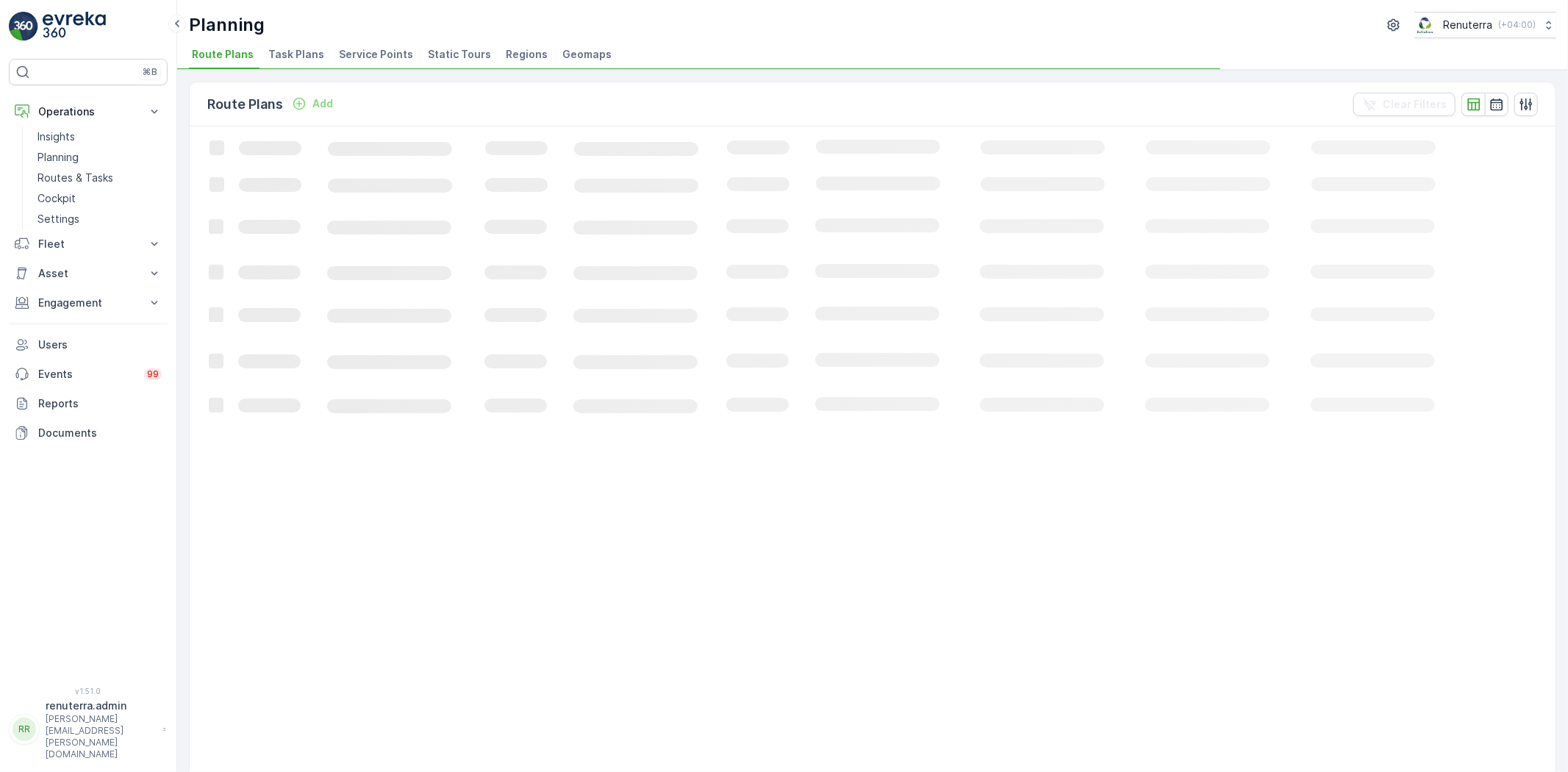
drag, startPoint x: 372, startPoint y: 49, endPoint x: 365, endPoint y: 50, distance: 7.1
click at [372, 49] on span "Service Points" at bounding box center [376, 54] width 75 height 14
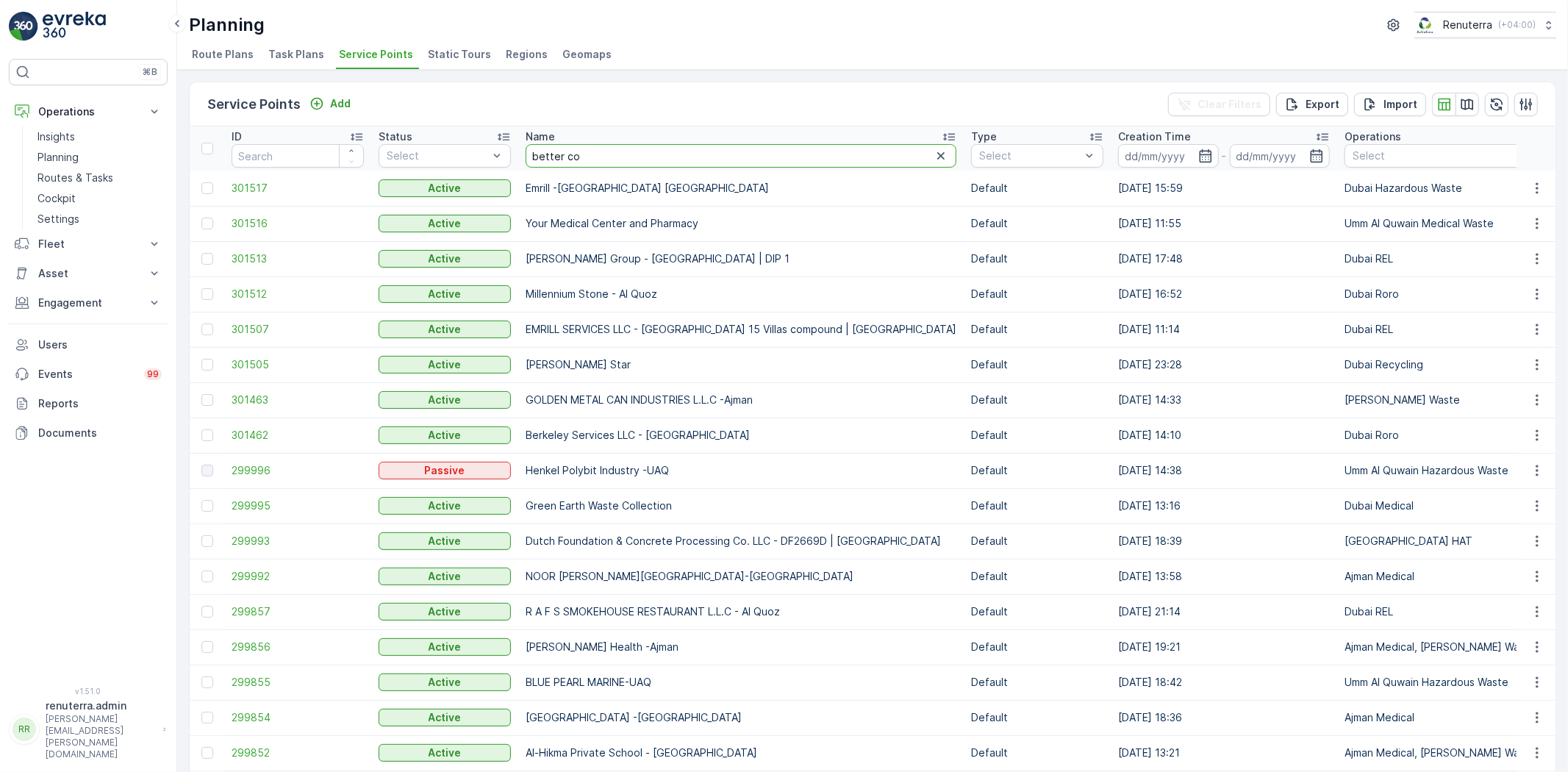
type input "better com"
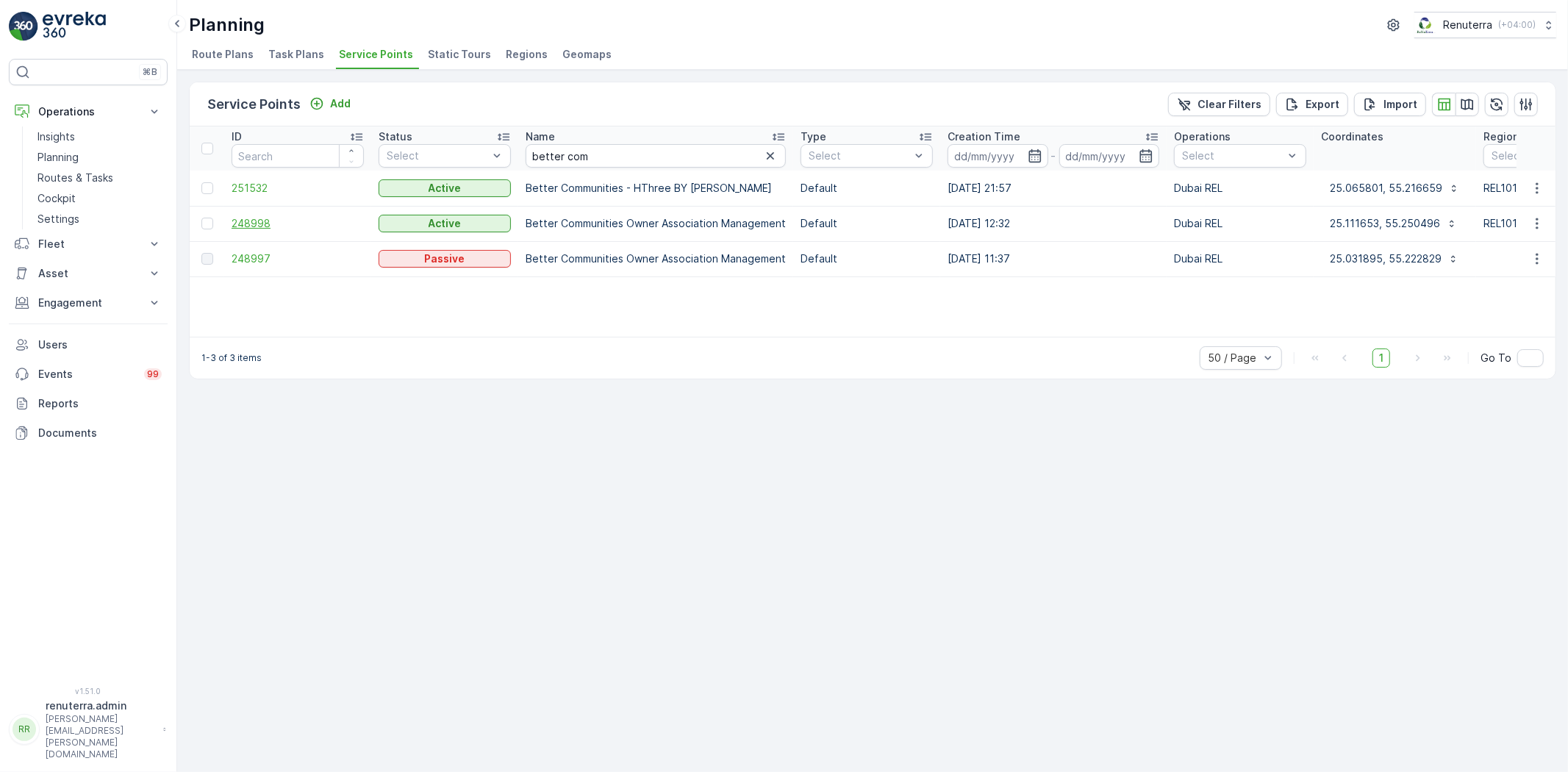
click at [246, 221] on span "248998" at bounding box center [298, 223] width 132 height 14
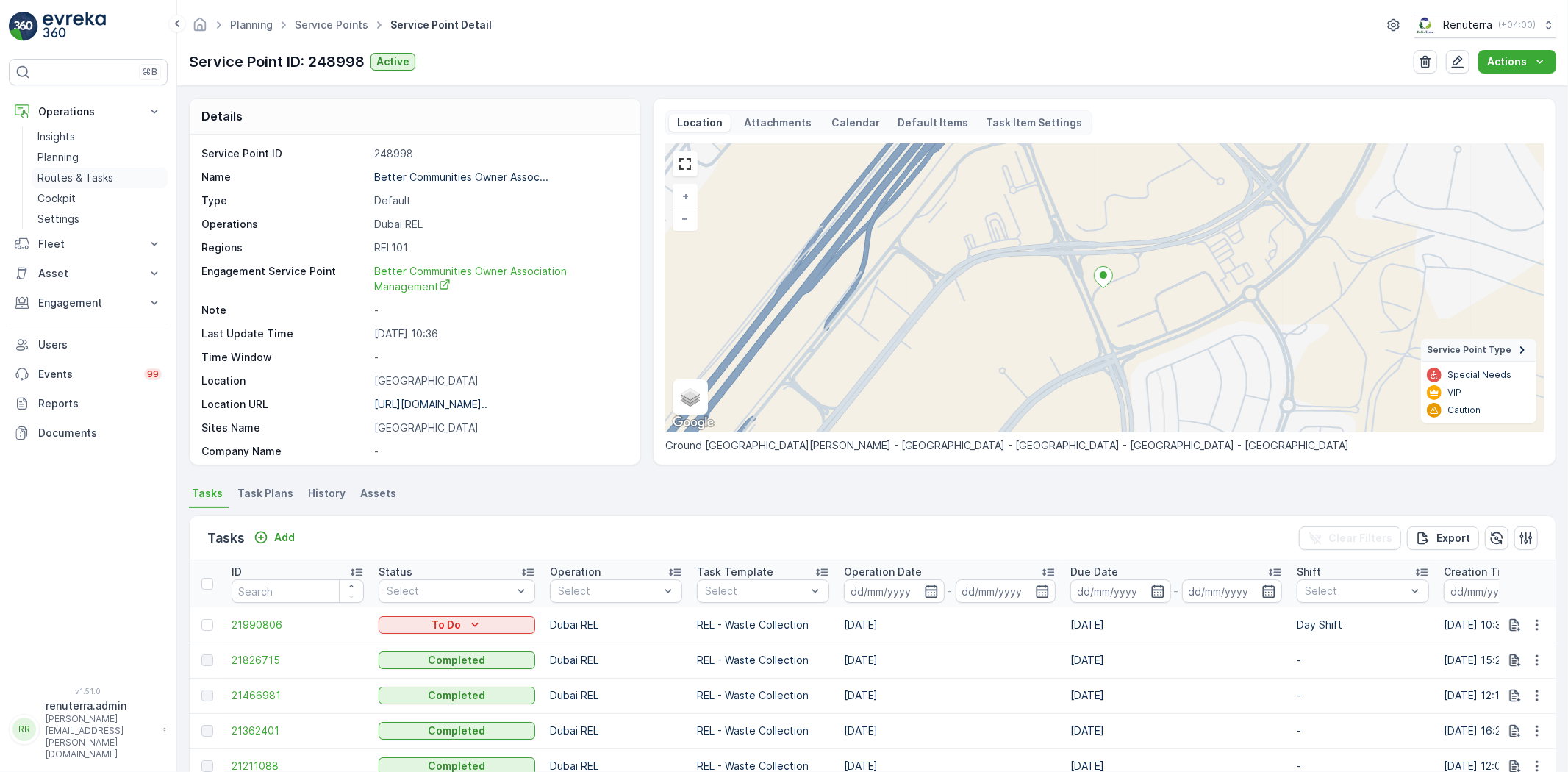
click at [68, 176] on p "Routes & Tasks" at bounding box center [75, 177] width 76 height 14
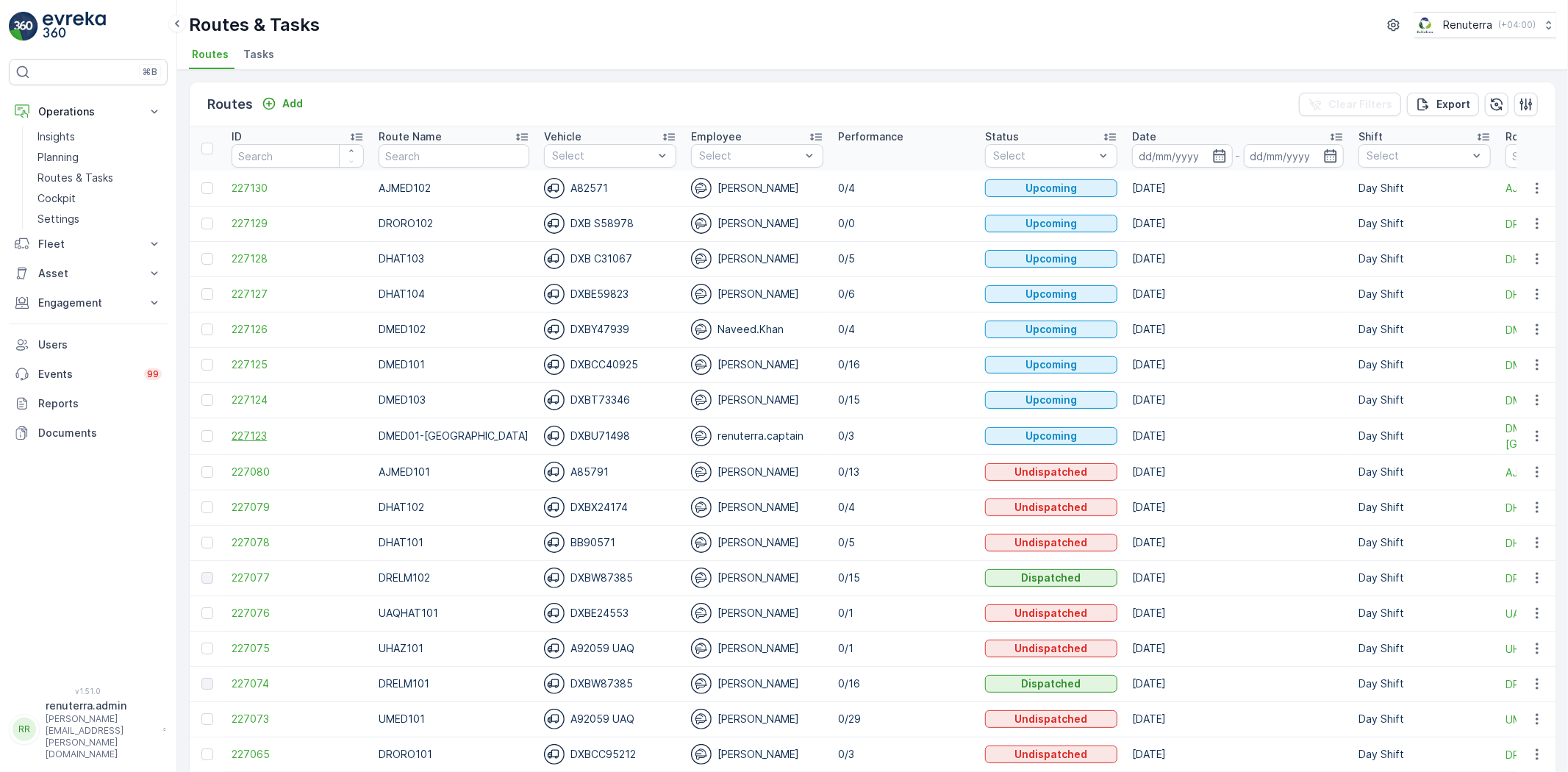
scroll to position [81, 0]
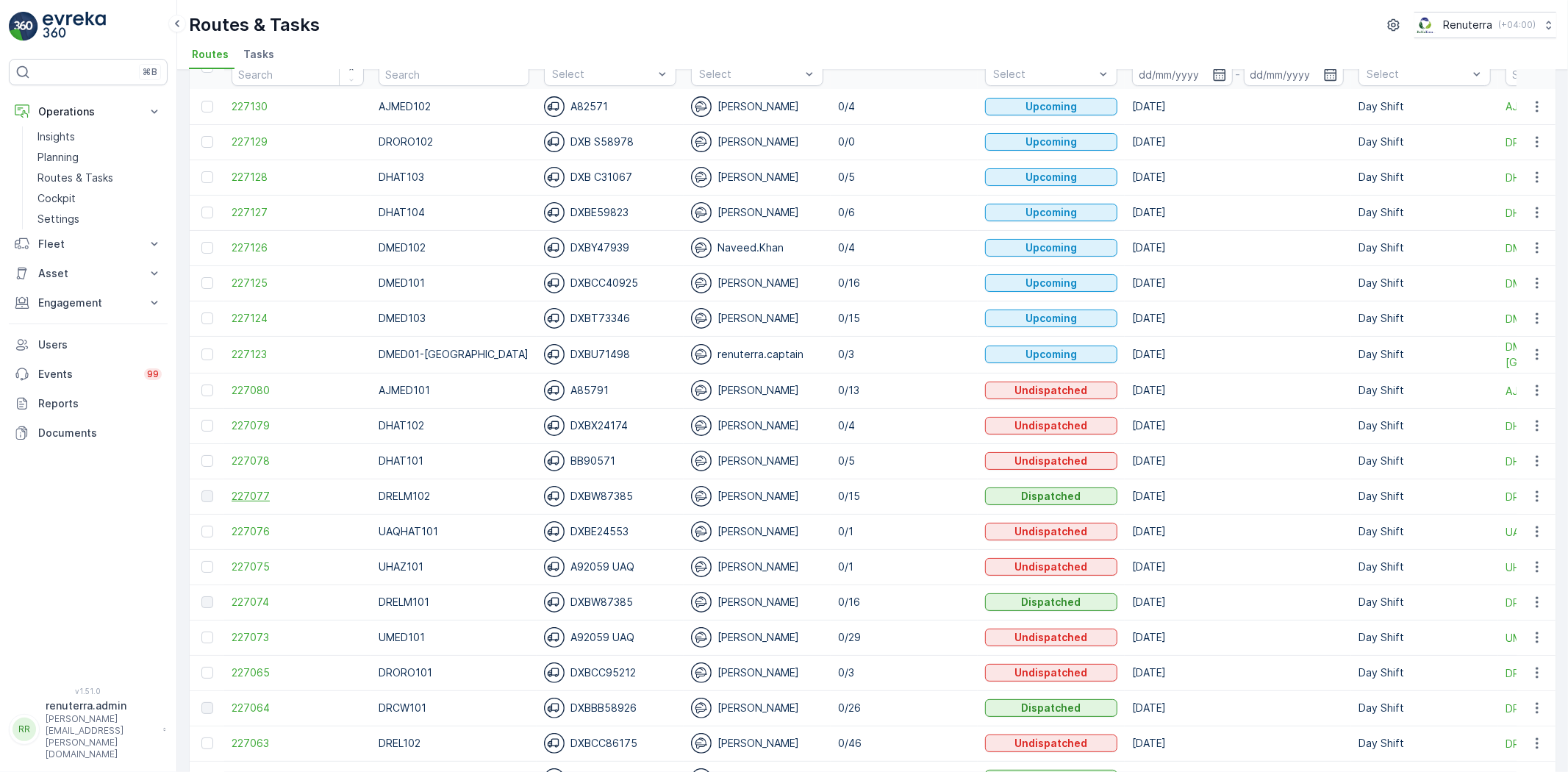
click at [247, 491] on span "227077" at bounding box center [298, 496] width 132 height 14
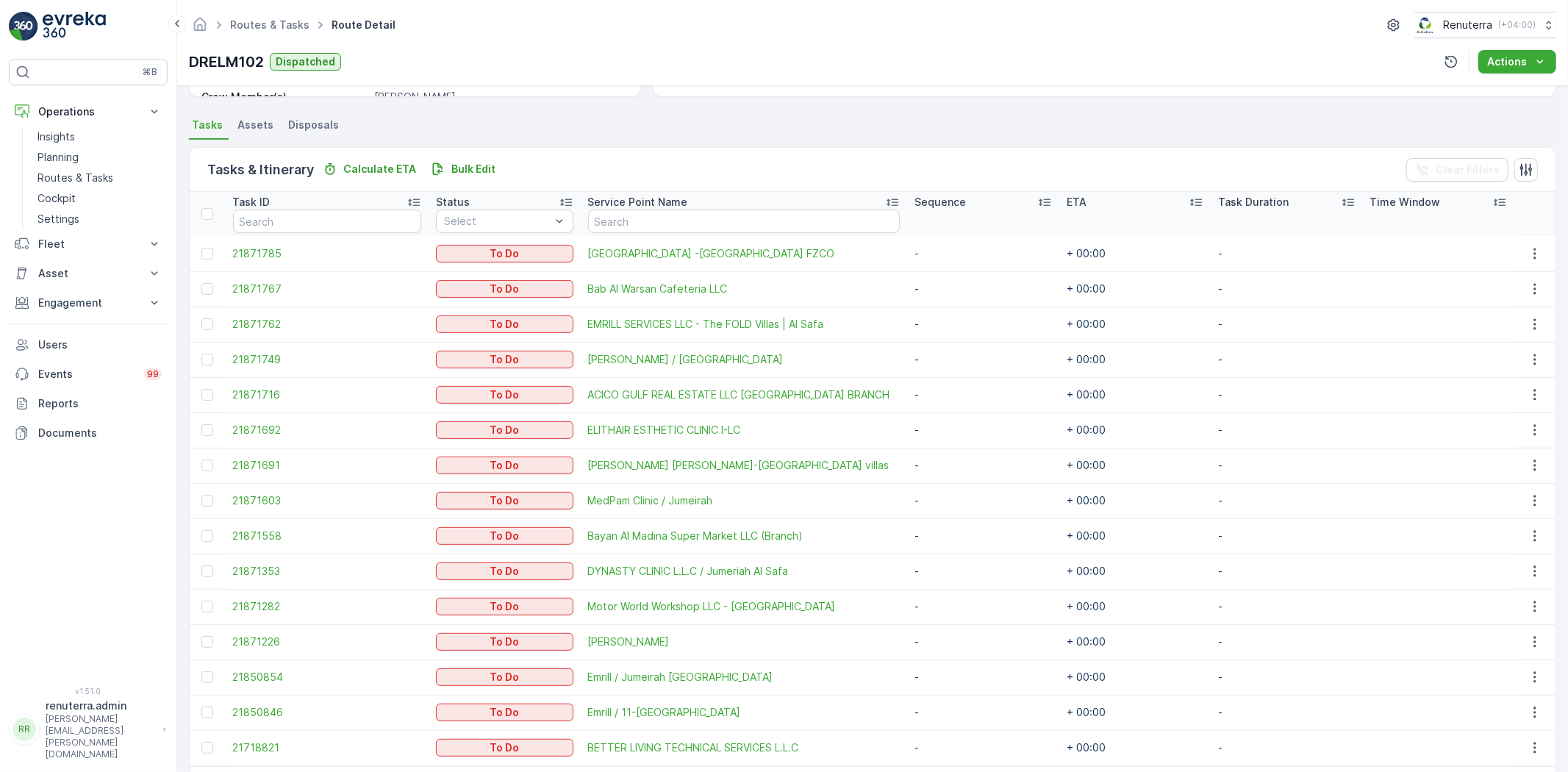
scroll to position [350, 0]
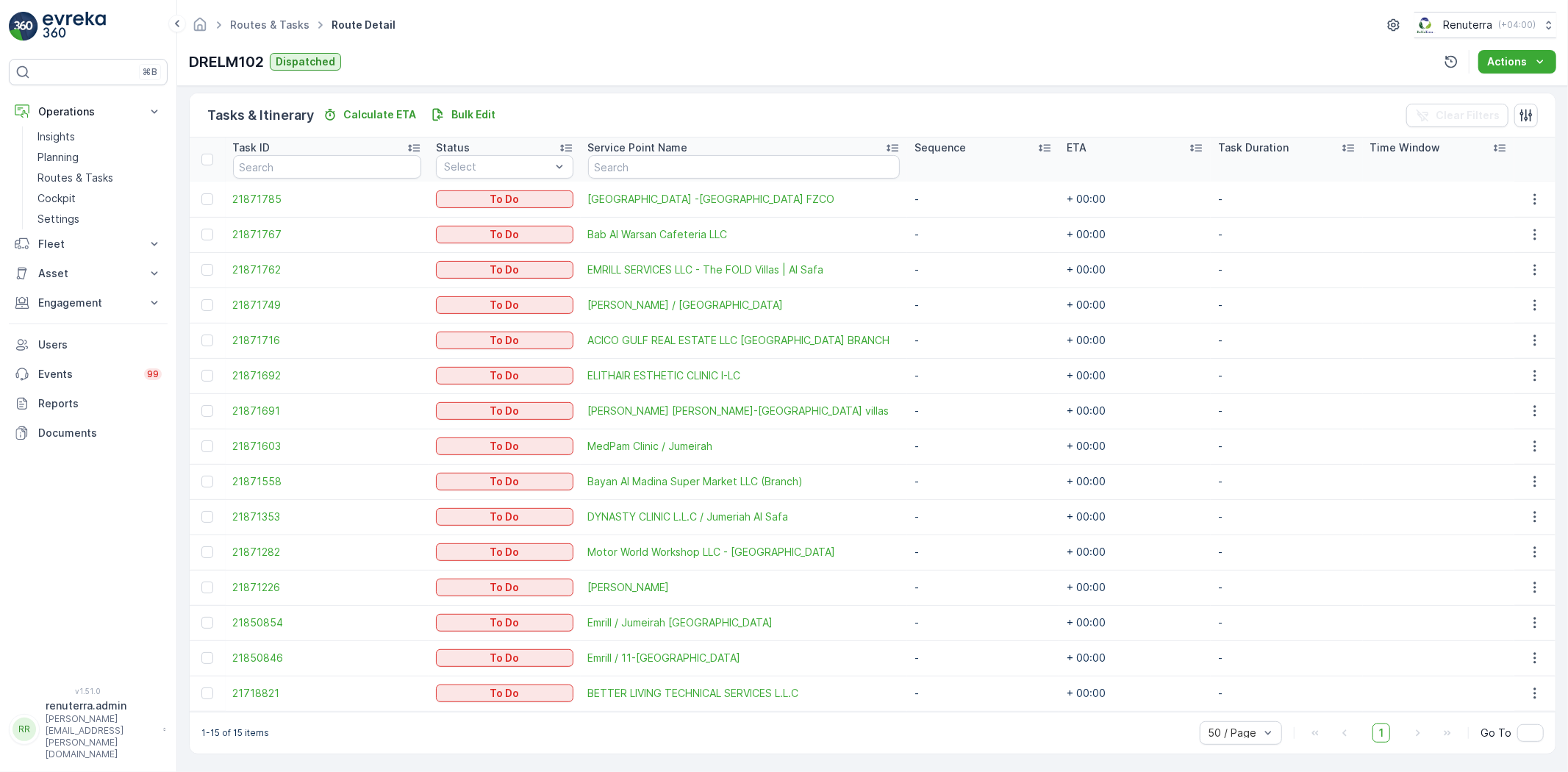
click at [200, 586] on td at bounding box center [208, 587] width 36 height 35
click at [209, 550] on div at bounding box center [207, 553] width 11 height 11
click at [201, 547] on input "checkbox" at bounding box center [201, 547] width 0 height 0
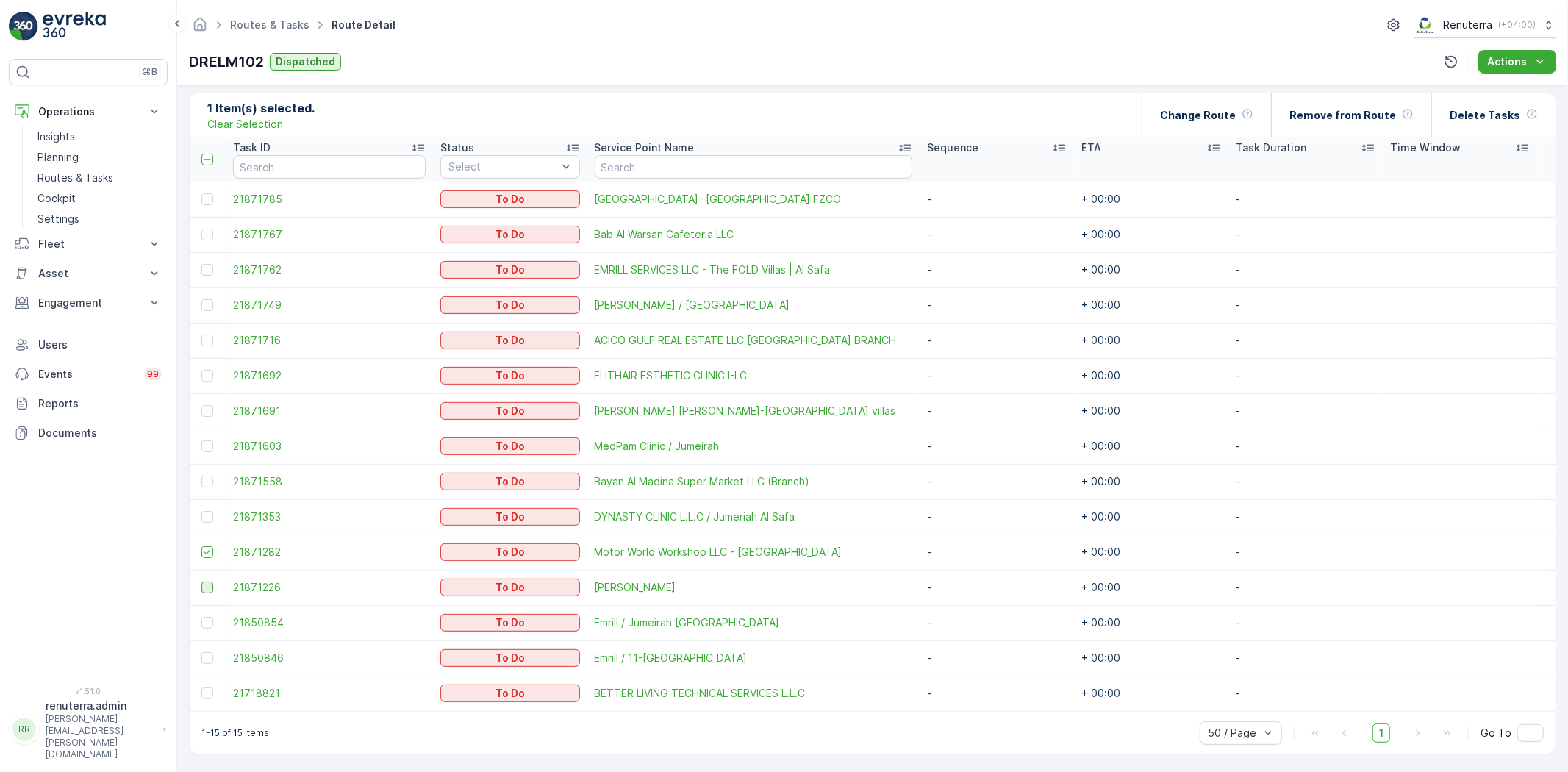
click at [204, 582] on div at bounding box center [207, 588] width 11 height 11
click at [201, 582] on input "checkbox" at bounding box center [201, 582] width 0 height 0
click at [1254, 115] on icon at bounding box center [1247, 114] width 11 height 11
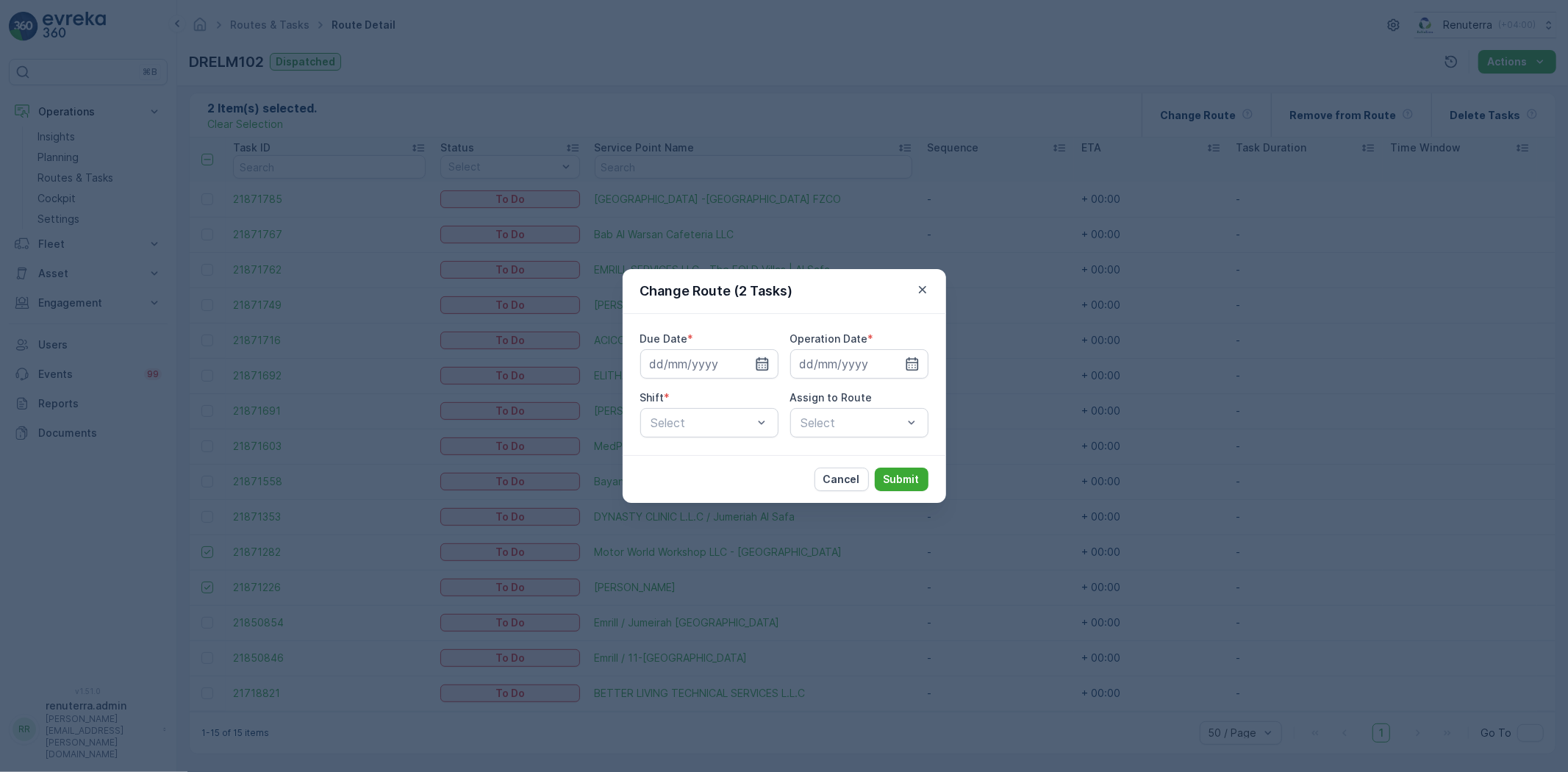
click at [760, 365] on icon "button" at bounding box center [762, 364] width 14 height 14
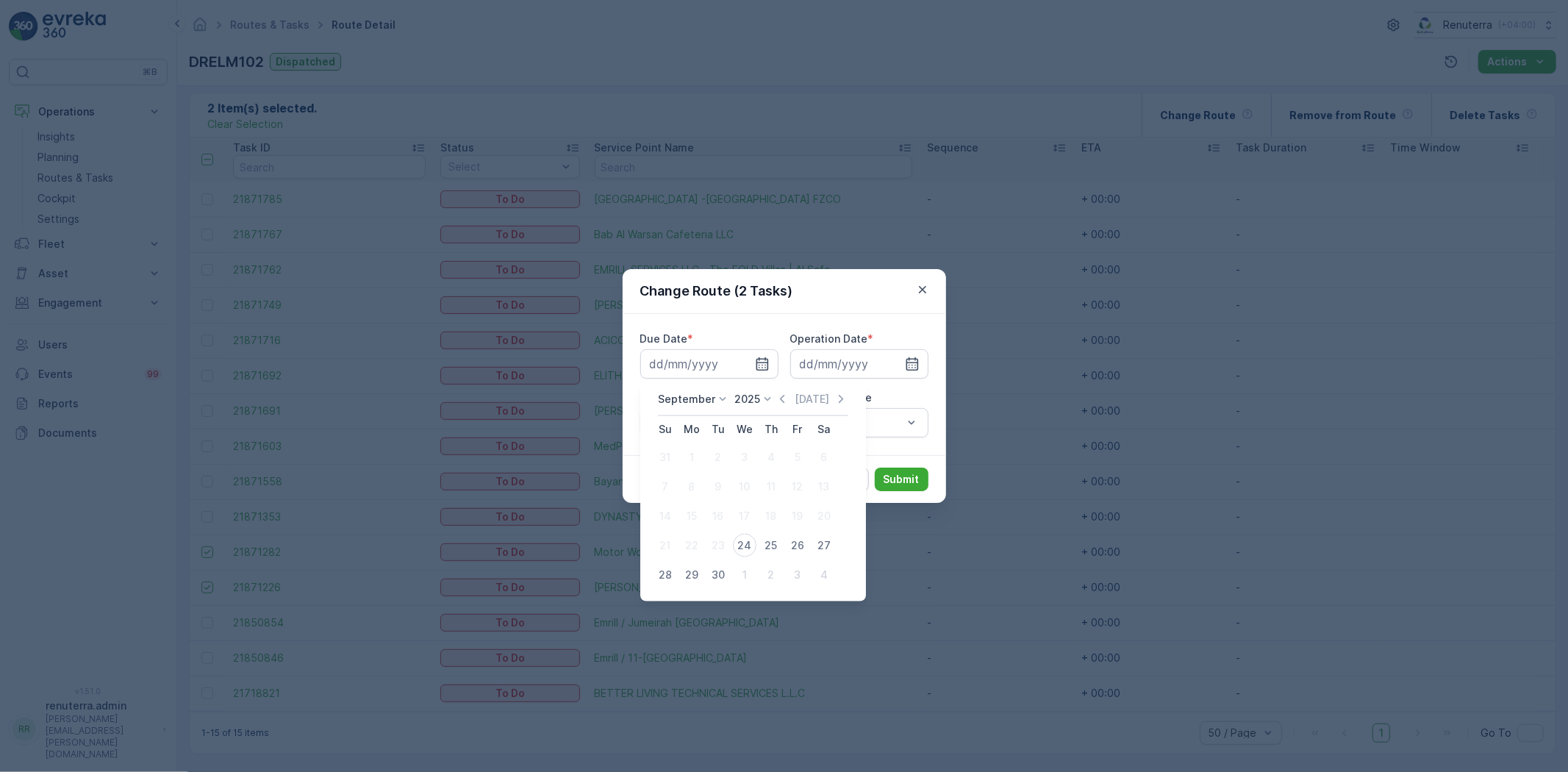
click at [734, 552] on button "24" at bounding box center [745, 546] width 27 height 27
type input "24.09.2025"
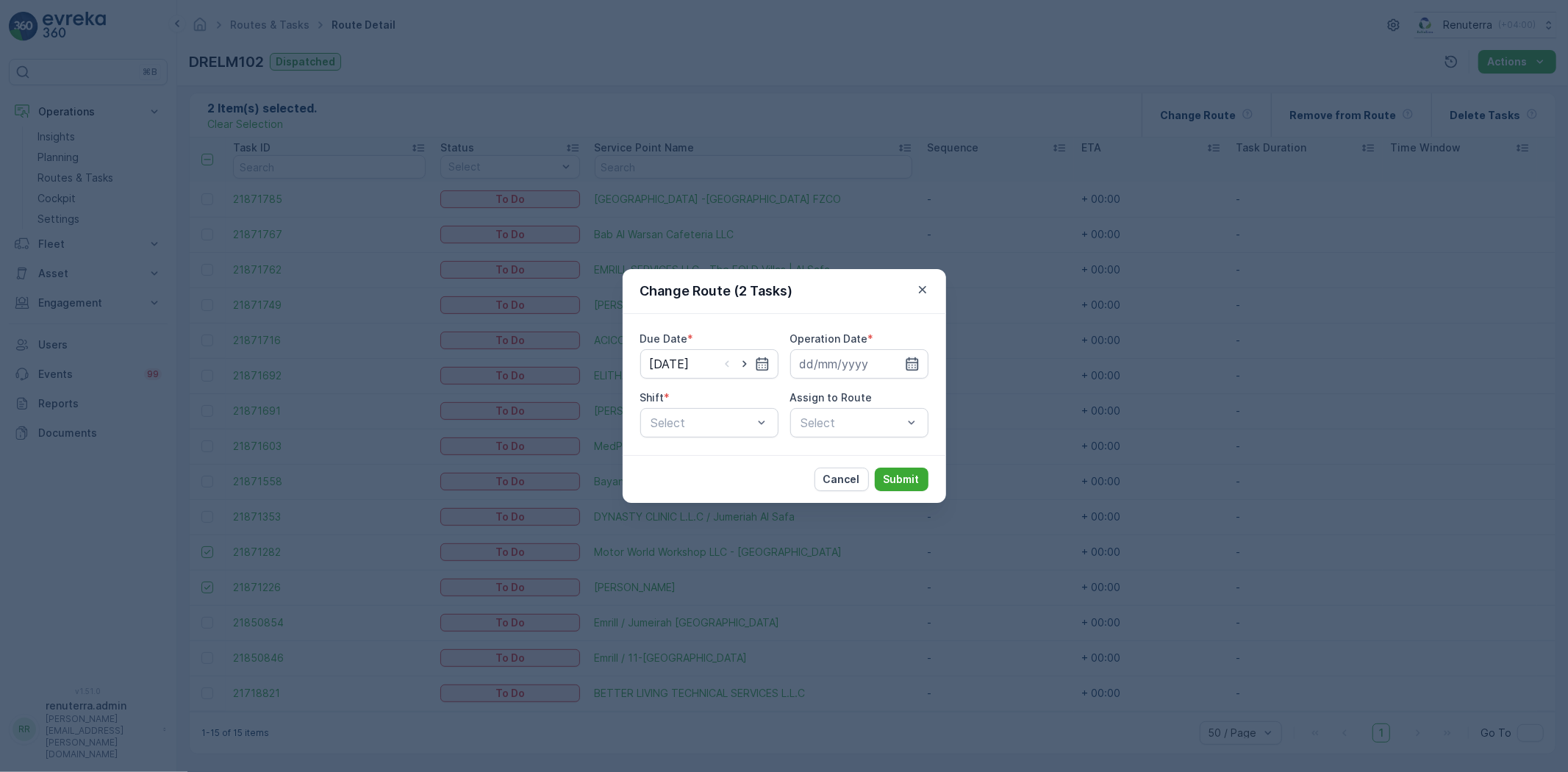
click at [908, 363] on icon "button" at bounding box center [911, 364] width 12 height 13
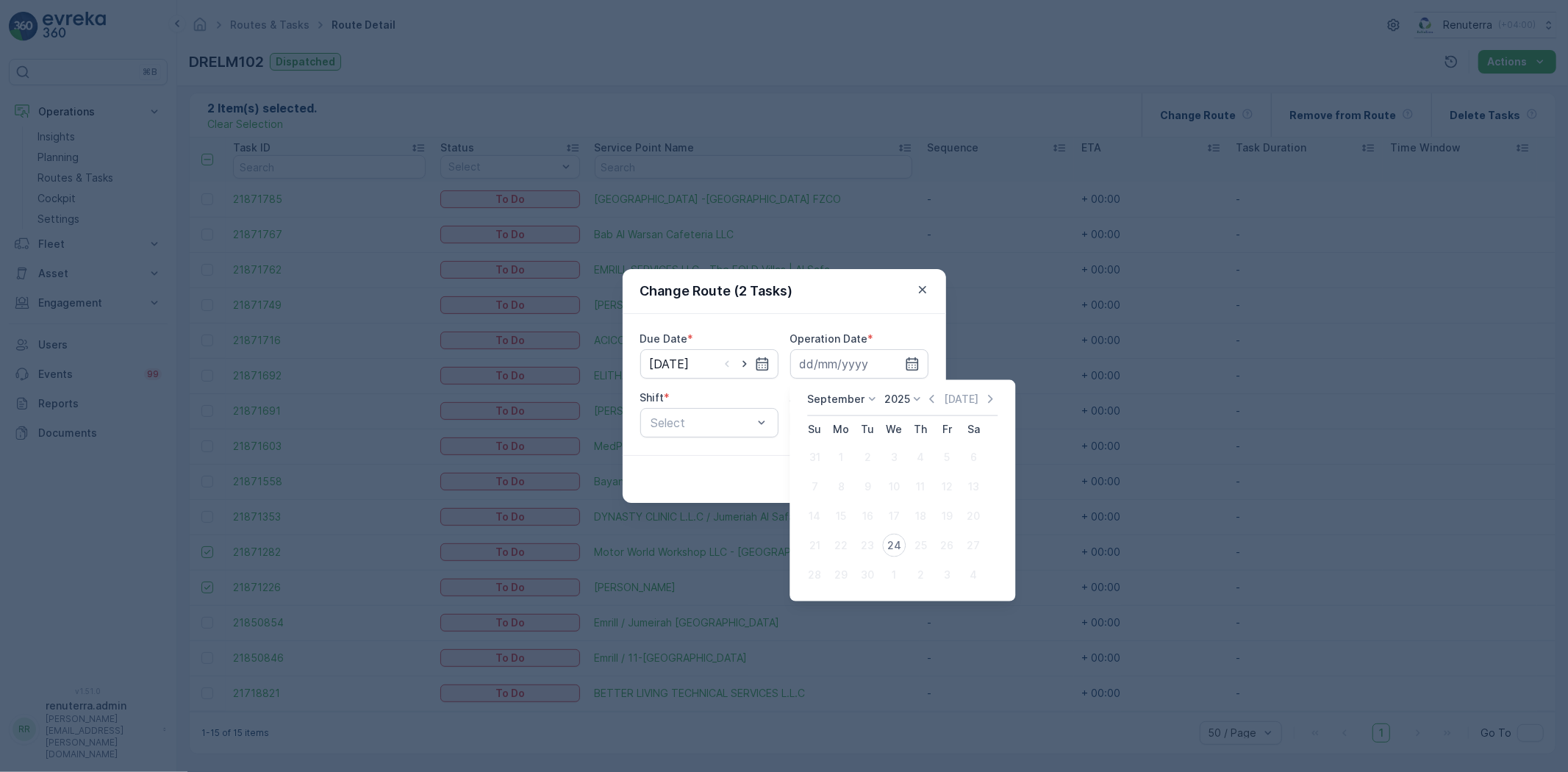
drag, startPoint x: 886, startPoint y: 540, endPoint x: 819, endPoint y: 484, distance: 87.3
click at [887, 540] on div "24" at bounding box center [894, 546] width 24 height 24
type input "24.09.2025"
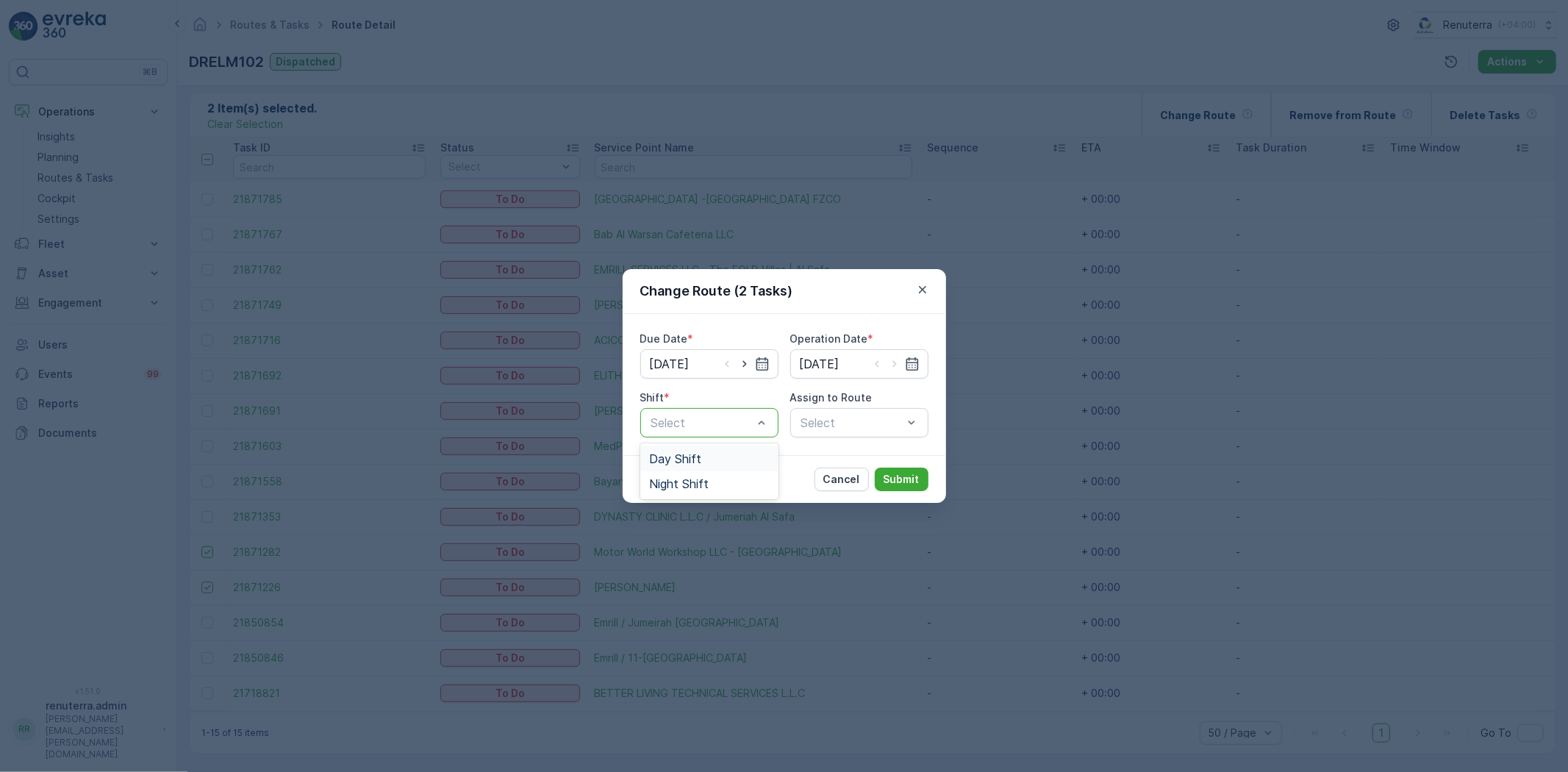
click at [706, 461] on div "Day Shift" at bounding box center [709, 459] width 121 height 13
click at [875, 414] on div "Select" at bounding box center [860, 422] width 138 height 30
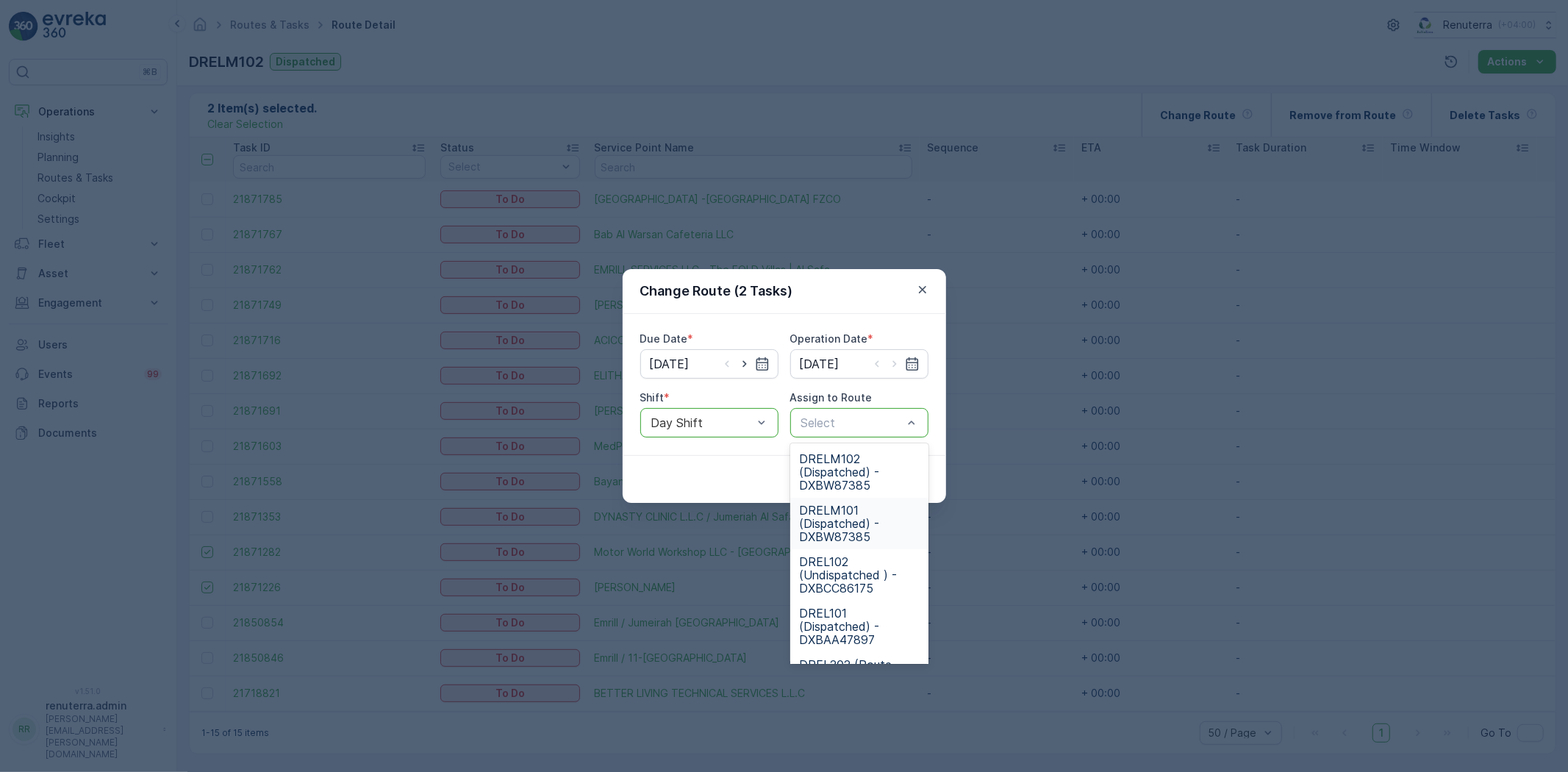
click at [839, 533] on span "DRELM101 (Dispatched) - DXBW87385" at bounding box center [860, 523] width 121 height 39
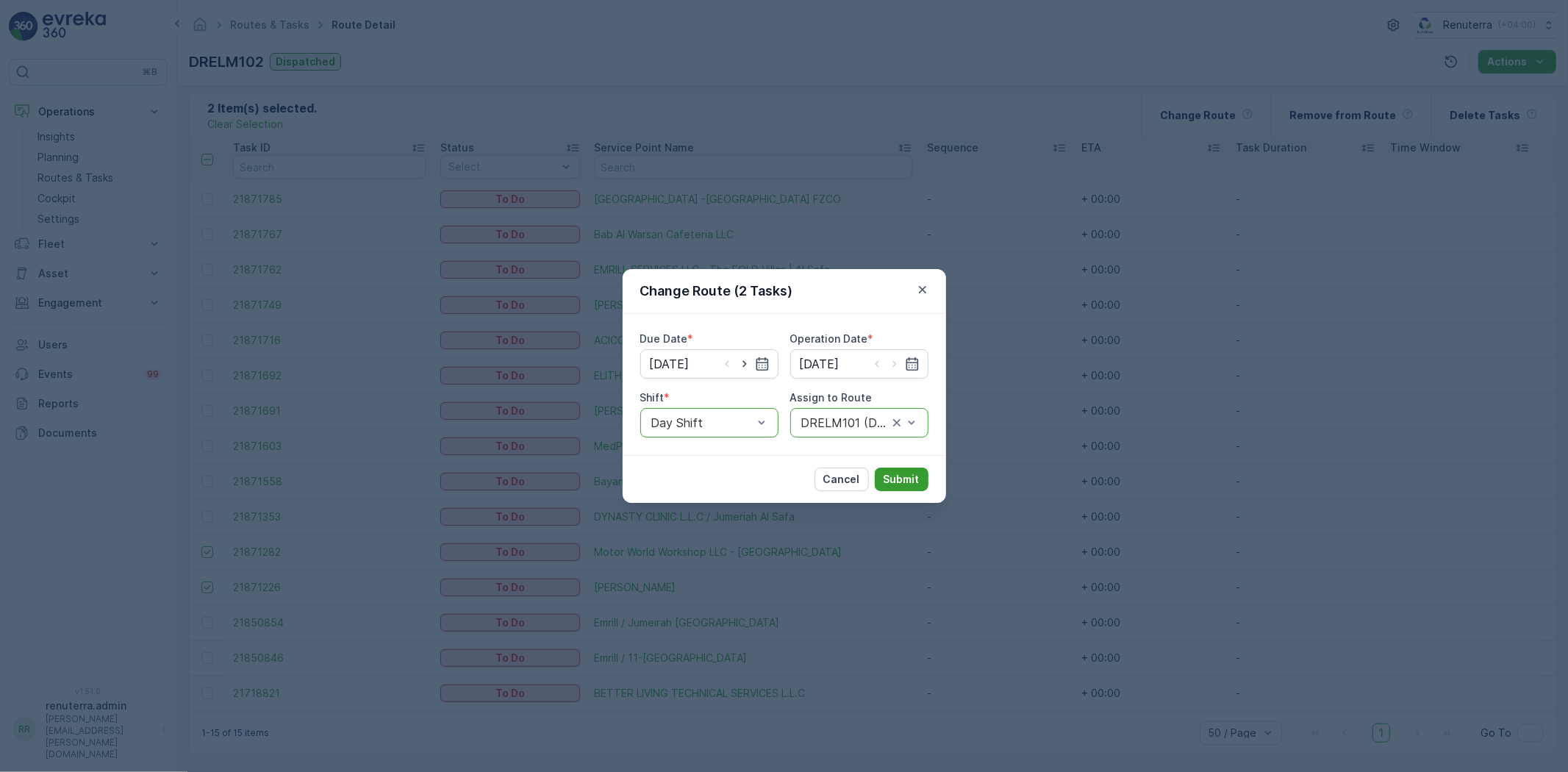
click at [907, 477] on p "Submit" at bounding box center [902, 479] width 36 height 14
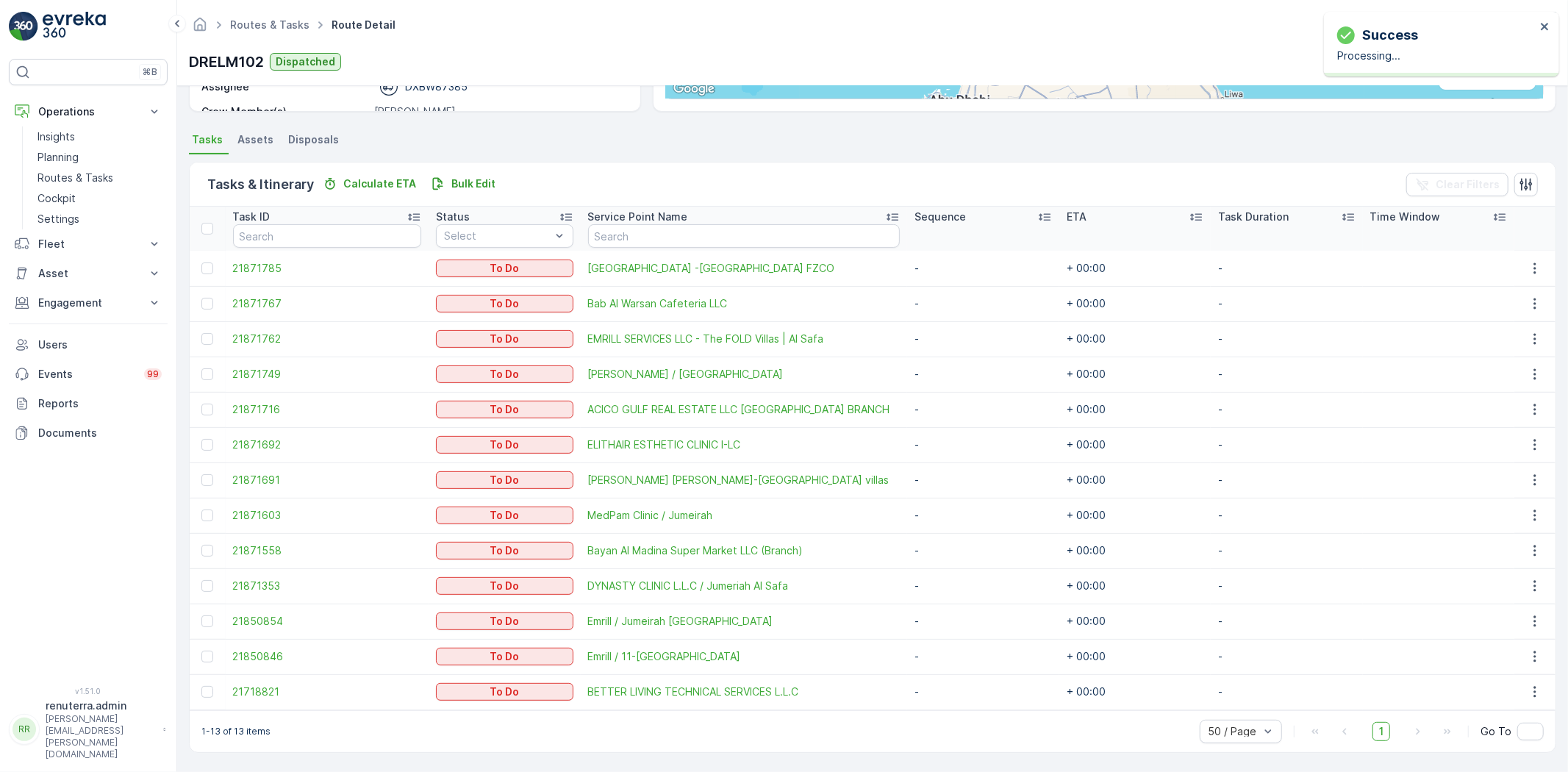
scroll to position [280, 0]
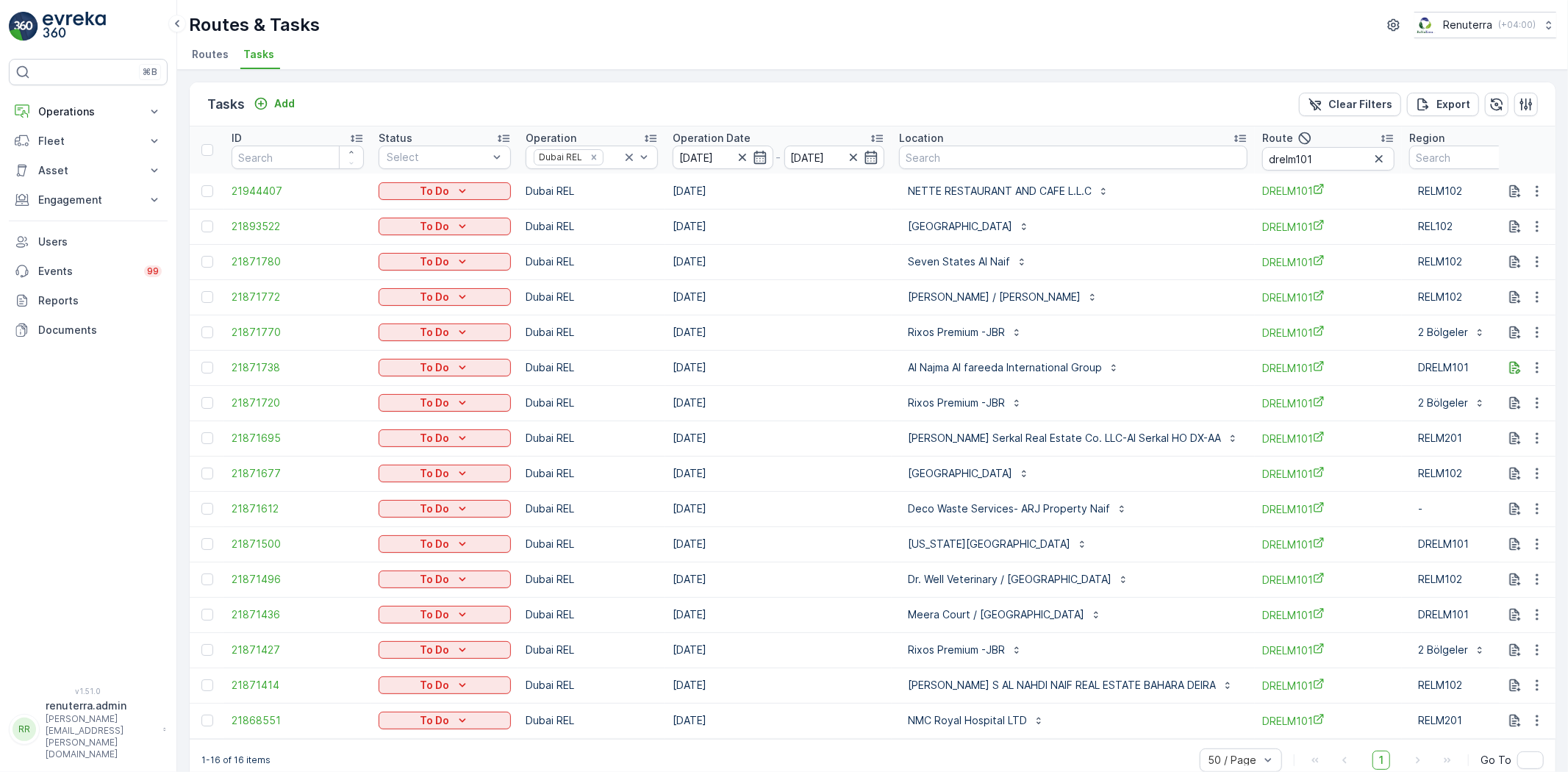
scroll to position [0, 86]
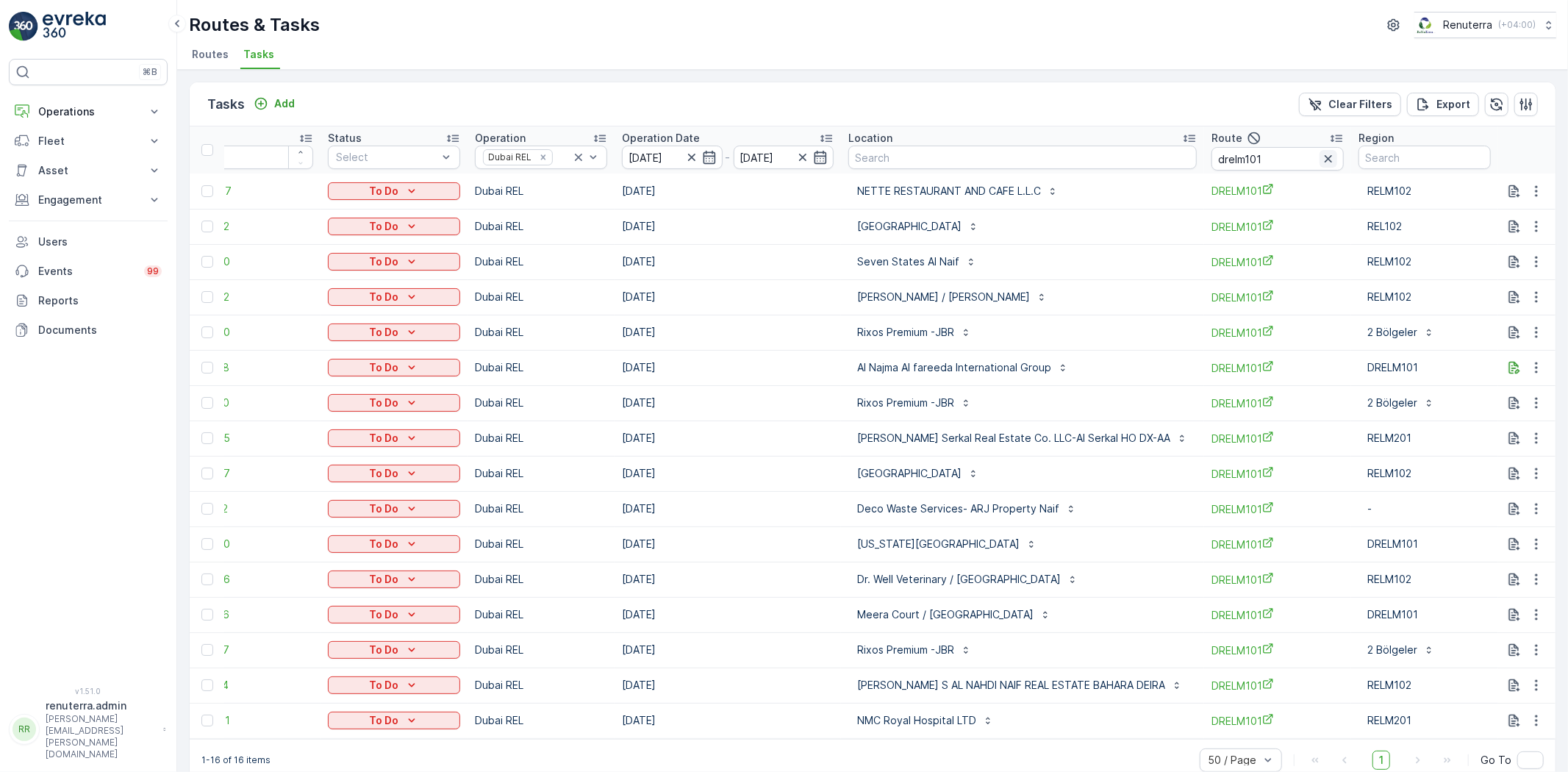
click at [1324, 157] on icon "button" at bounding box center [1328, 158] width 14 height 14
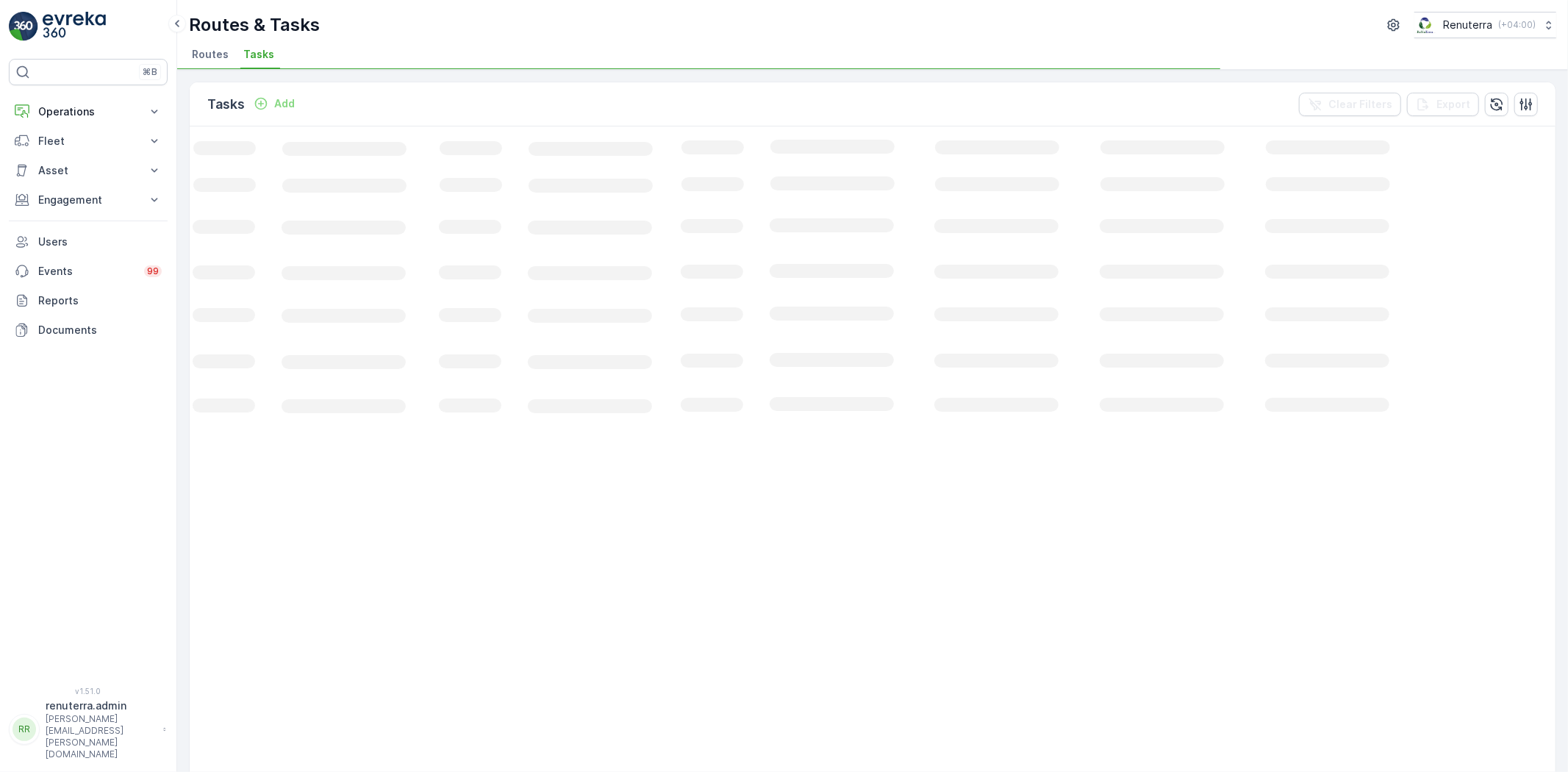
scroll to position [0, 49]
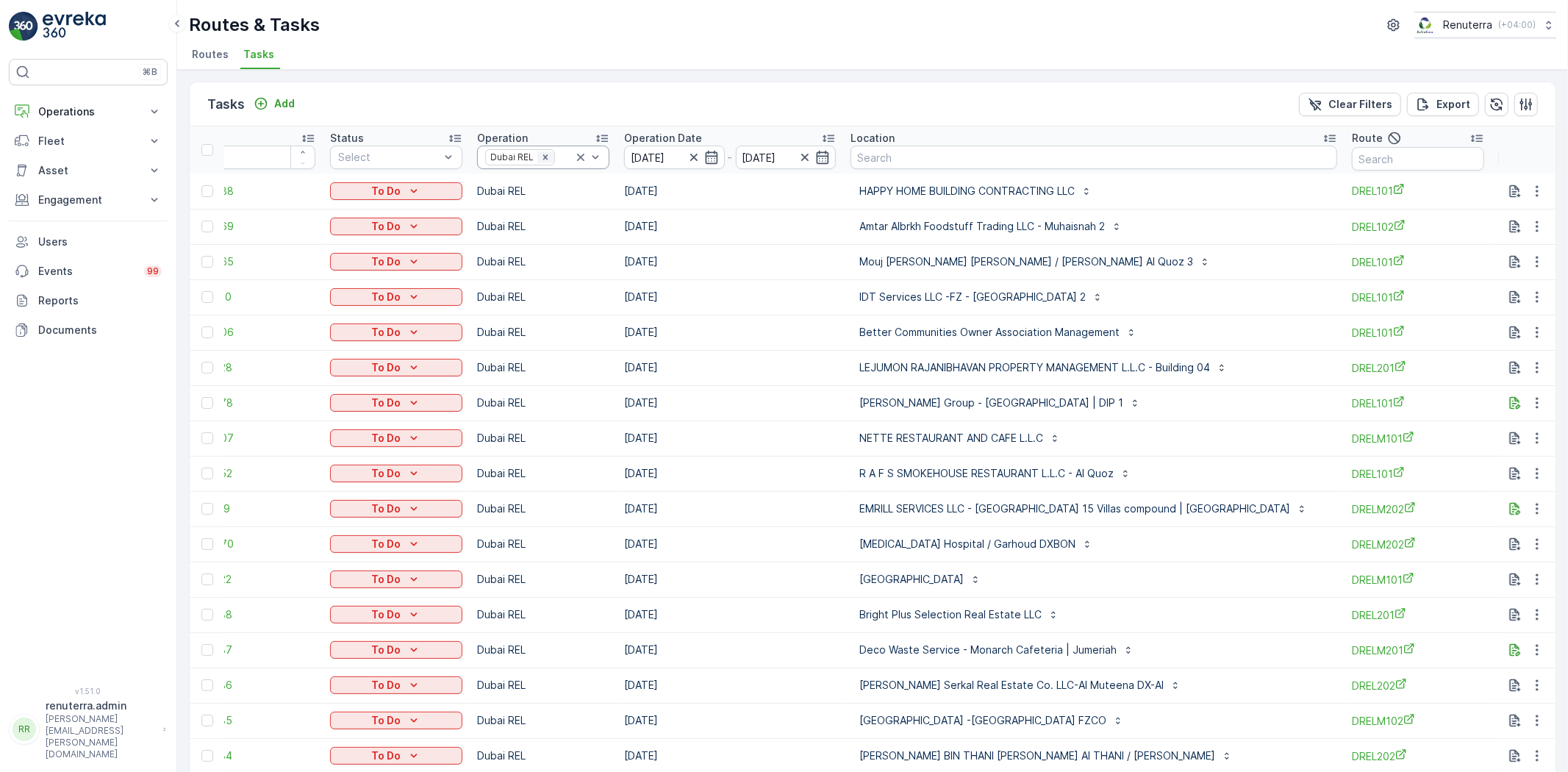
click at [545, 157] on icon "Remove Dubai REL" at bounding box center [546, 157] width 11 height 11
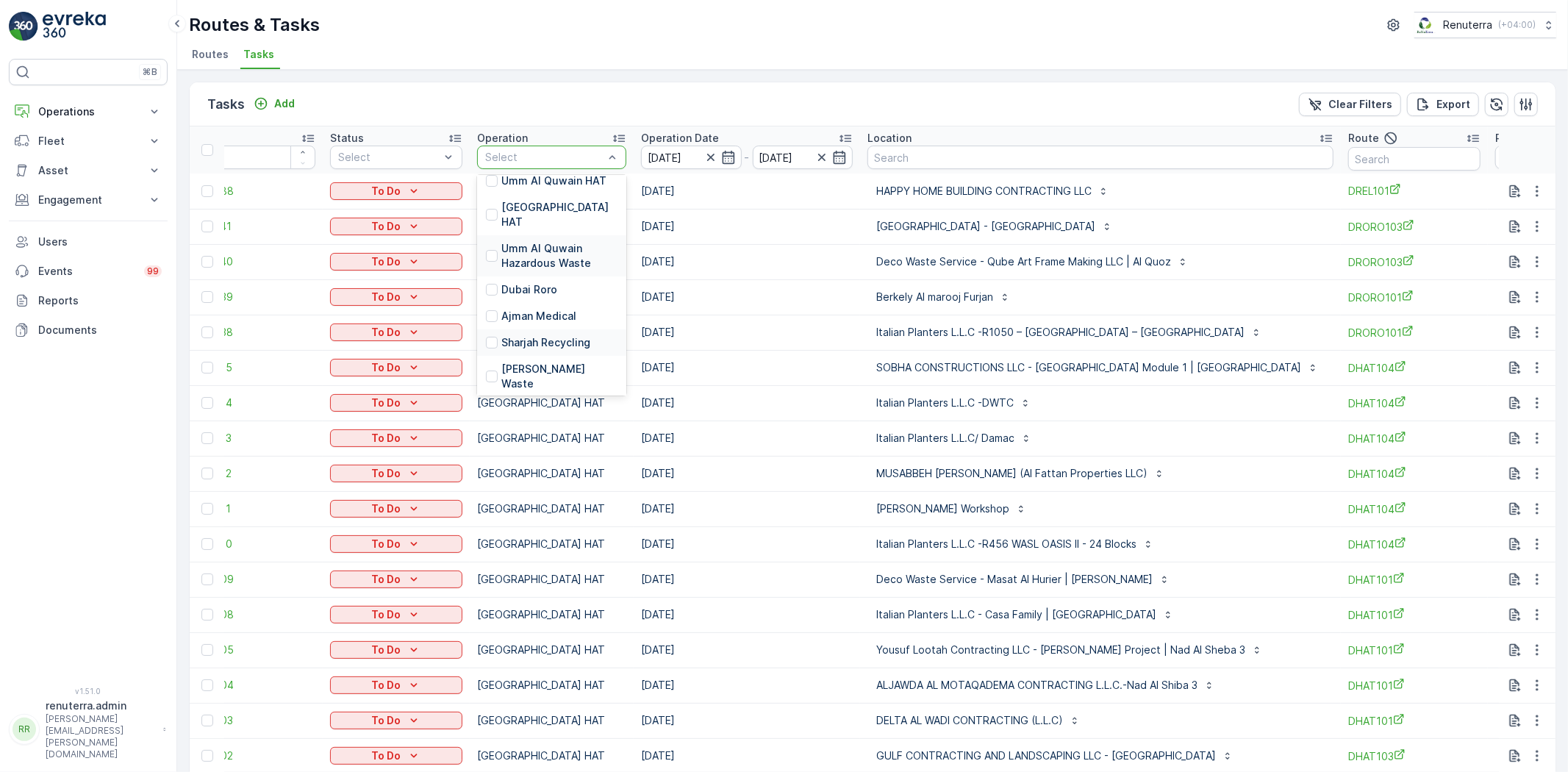
scroll to position [282, 0]
click at [545, 267] on p "Dubai Roro" at bounding box center [529, 274] width 56 height 14
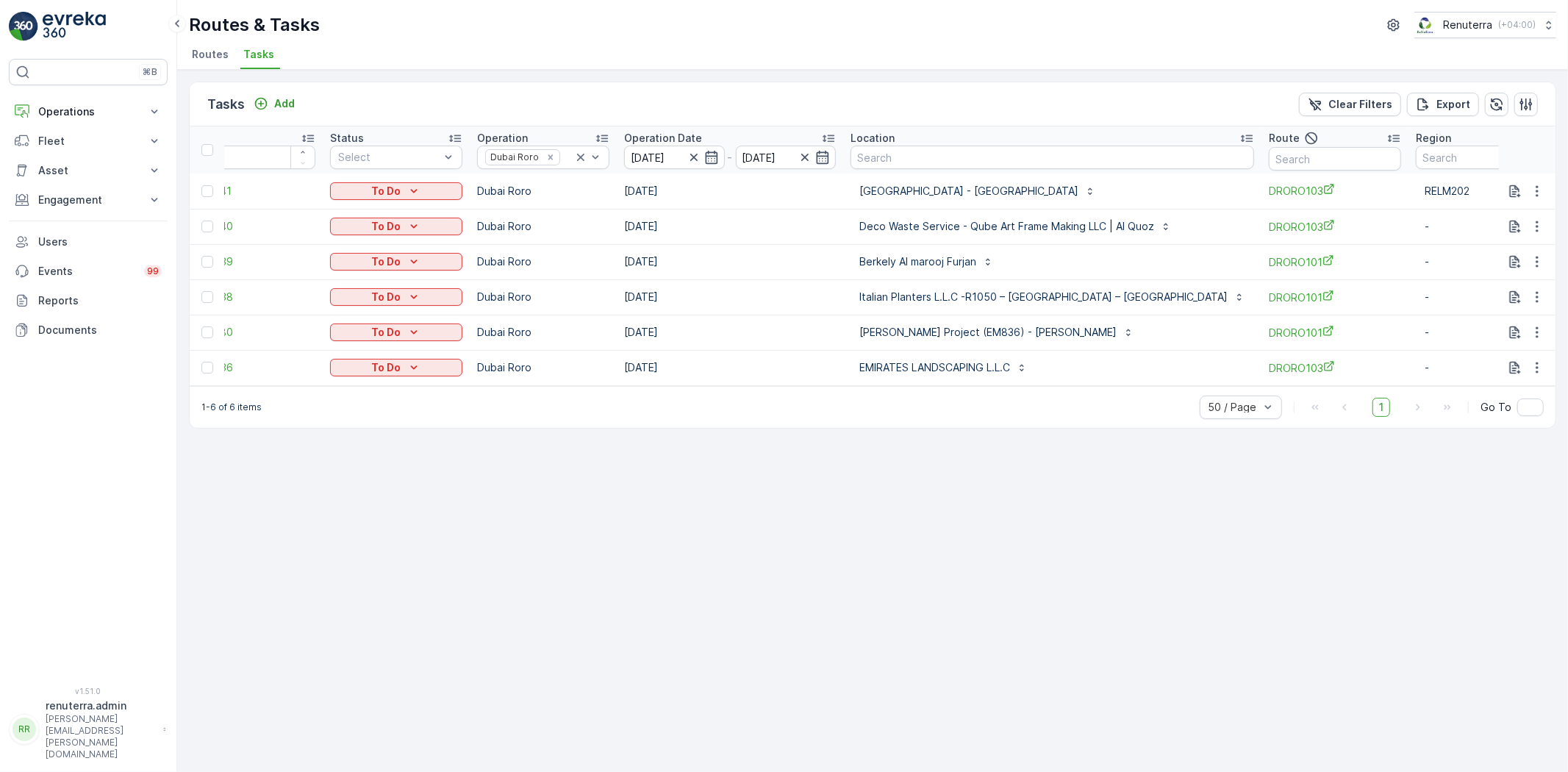
scroll to position [0, 33]
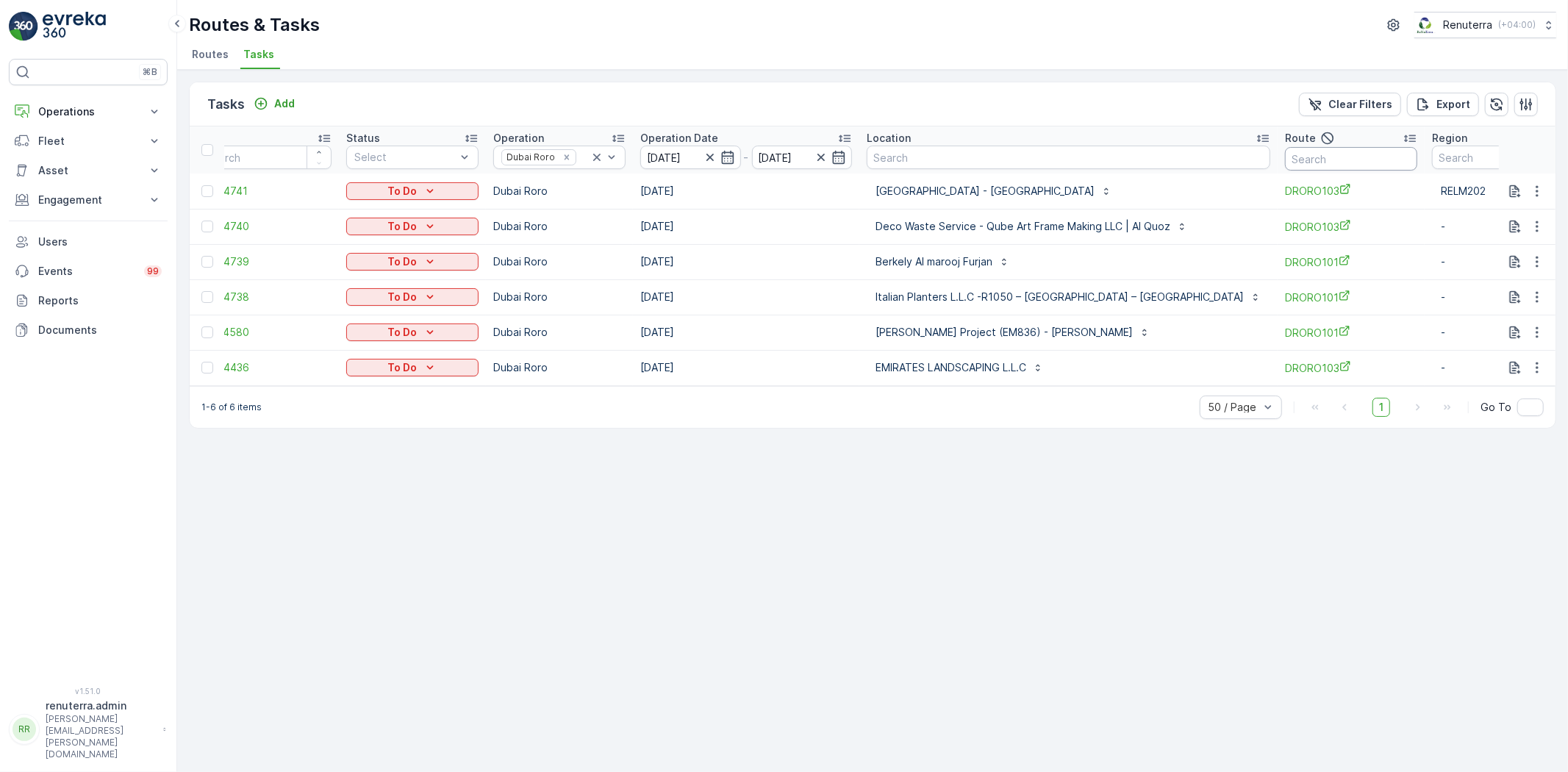
click at [1286, 160] on input "text" at bounding box center [1352, 159] width 132 height 24
type input "103"
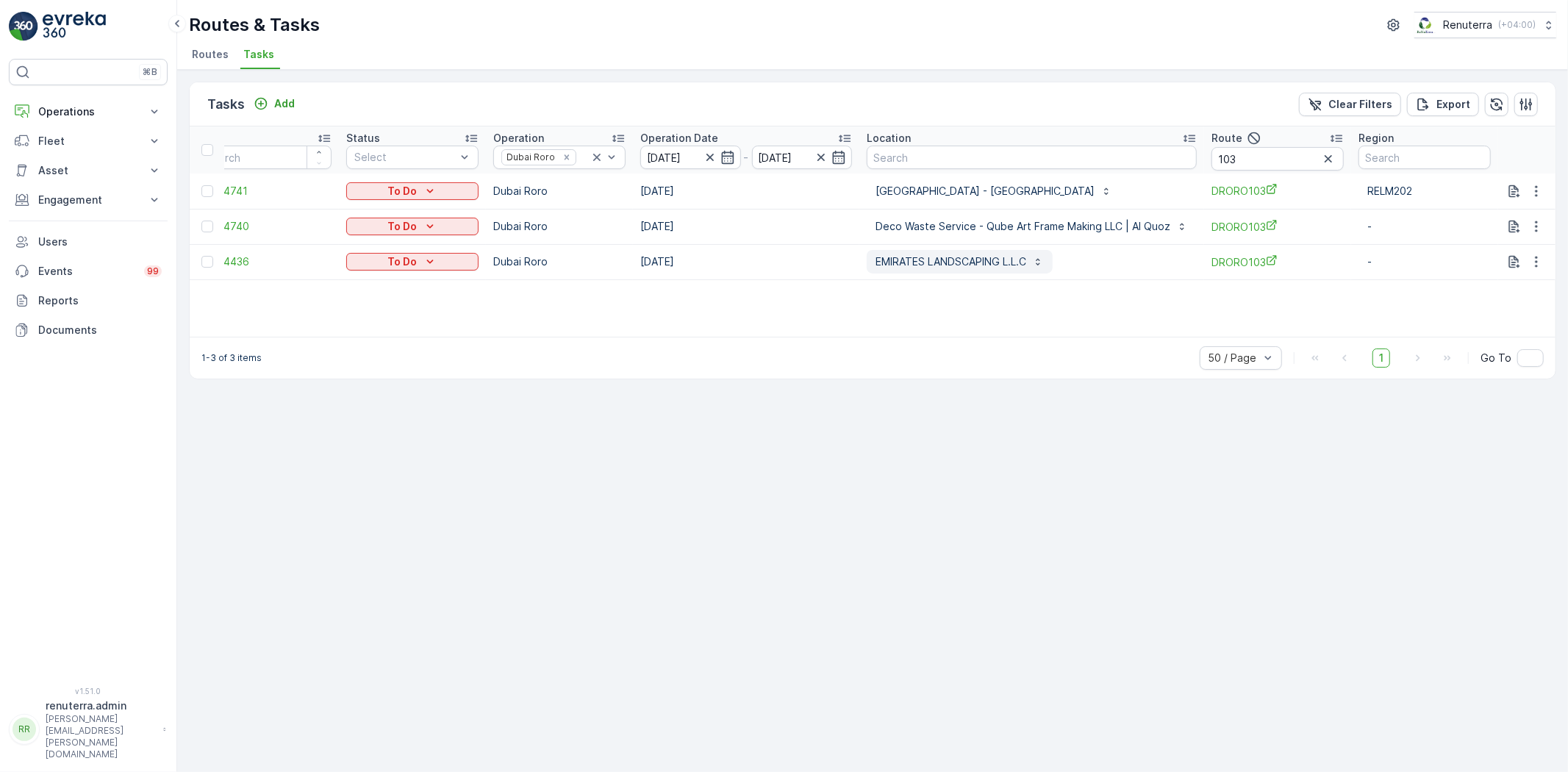
scroll to position [0, 30]
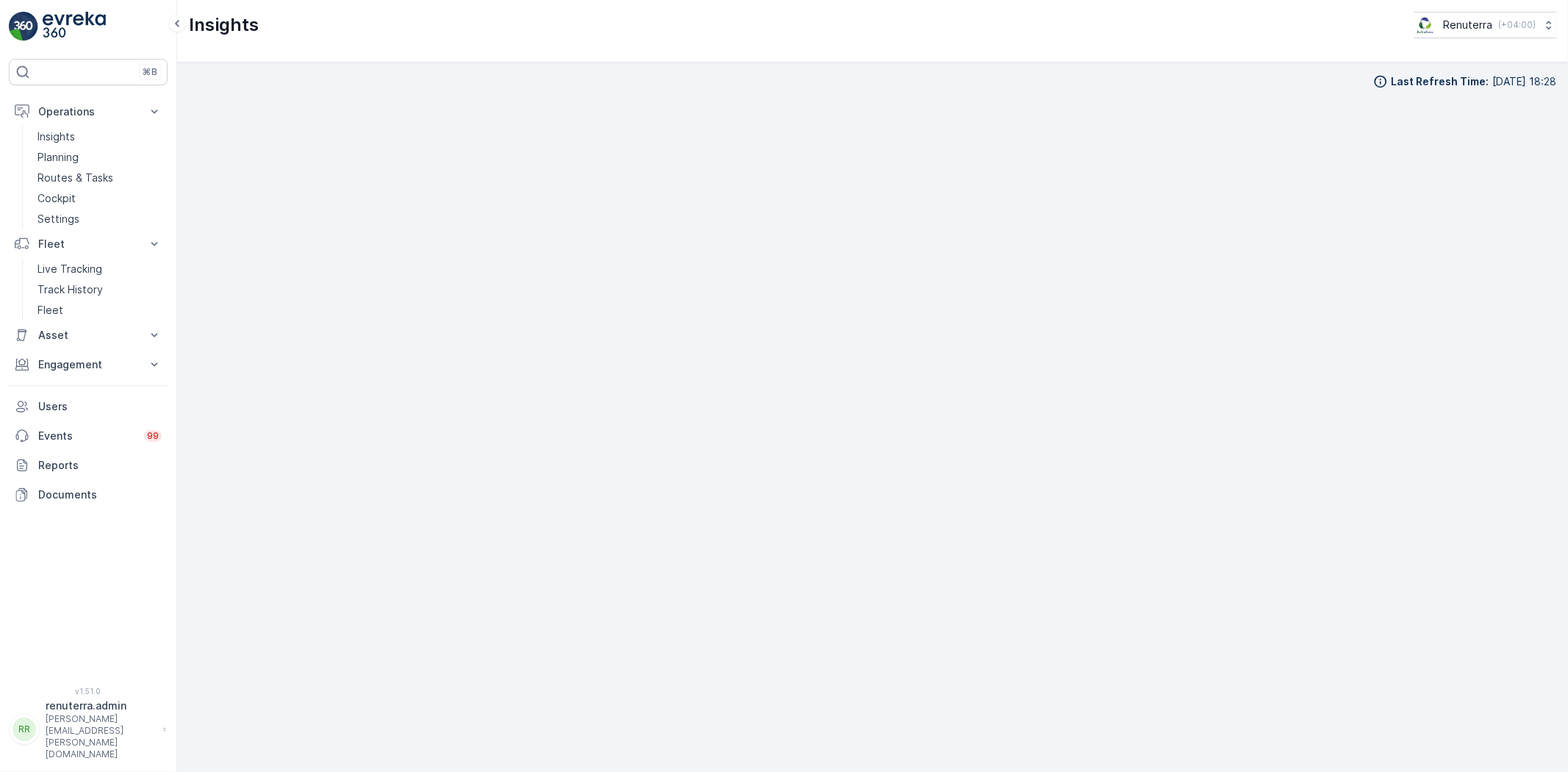
scroll to position [16, 0]
